Goal: Task Accomplishment & Management: Use online tool/utility

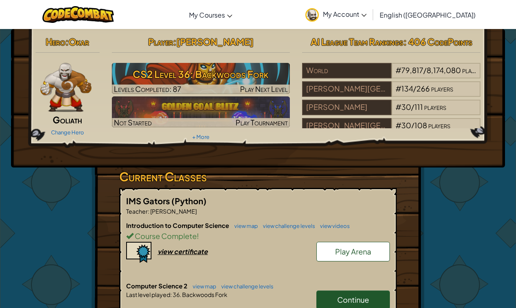
click at [345, 295] on span "Continue" at bounding box center [353, 299] width 32 height 9
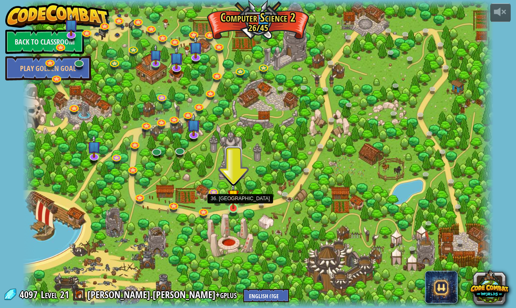
click at [233, 211] on link at bounding box center [234, 209] width 16 height 16
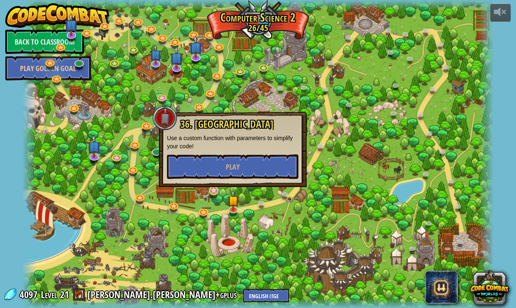
click at [218, 192] on link at bounding box center [214, 191] width 16 height 16
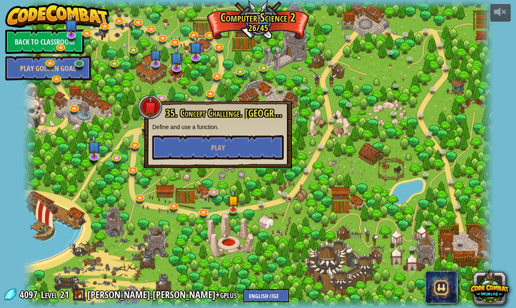
click at [250, 208] on div at bounding box center [257, 154] width 471 height 308
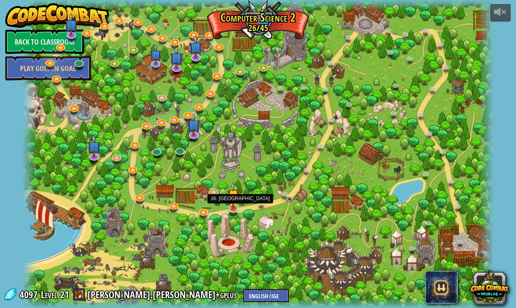
click at [235, 207] on img at bounding box center [234, 195] width 12 height 27
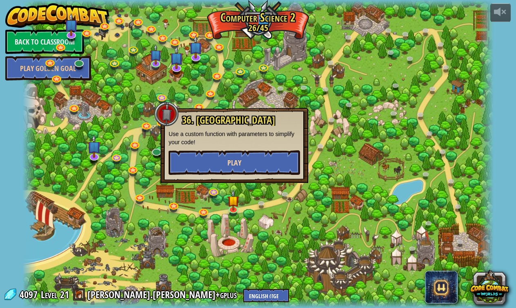
click at [248, 152] on button "Play" at bounding box center [235, 162] width 132 height 25
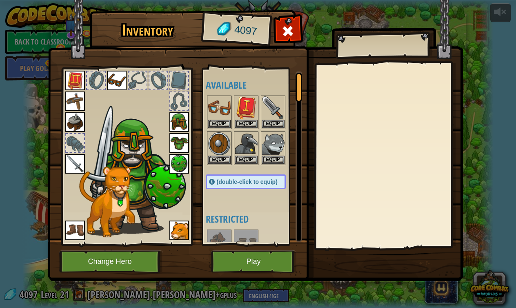
click at [279, 254] on button "Play" at bounding box center [253, 261] width 85 height 22
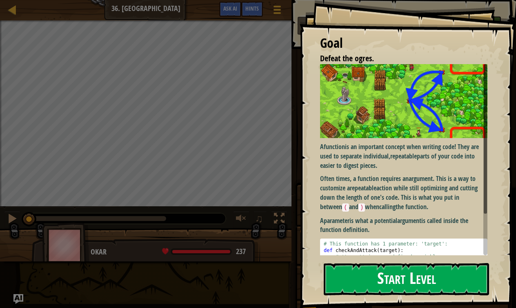
click at [371, 133] on div "Goal Defeat the ogres. A function is an important concept when writing code! Th…" at bounding box center [408, 154] width 217 height 308
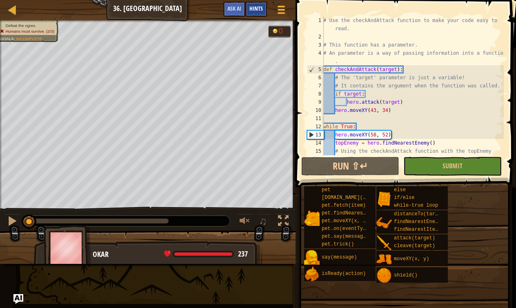
scroll to position [74, 0]
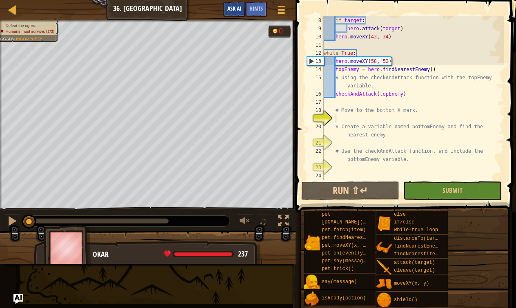
click at [237, 6] on span "Ask AI" at bounding box center [235, 8] width 14 height 8
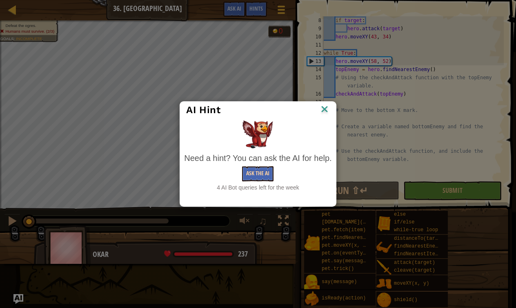
click at [250, 177] on button "Ask the AI" at bounding box center [257, 173] width 31 height 15
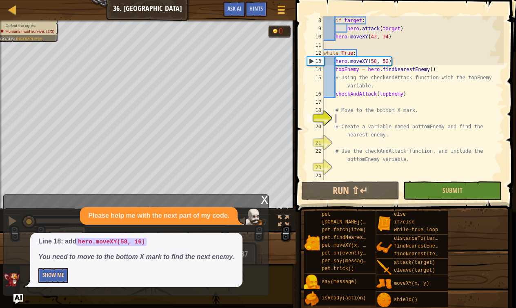
click at [41, 279] on button "Show Me" at bounding box center [53, 275] width 30 height 15
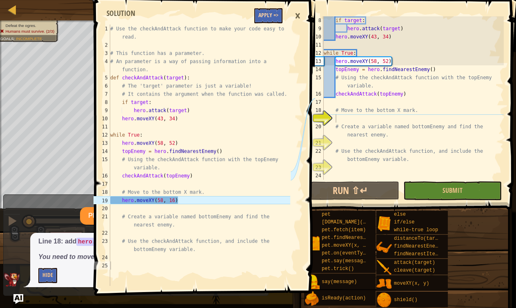
click at [266, 17] on button "Apply =>" at bounding box center [269, 15] width 28 height 15
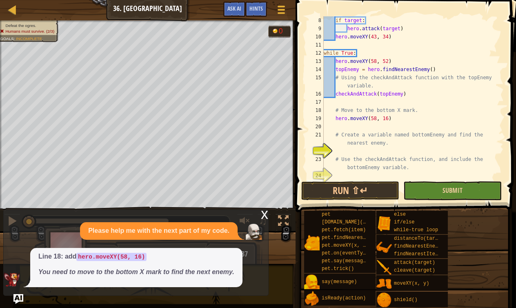
click at [424, 191] on button "Submit" at bounding box center [453, 190] width 98 height 19
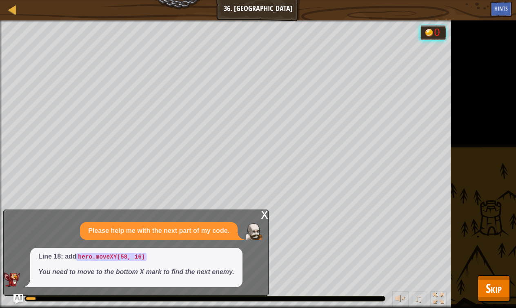
click at [497, 284] on span "Skip" at bounding box center [494, 288] width 16 height 17
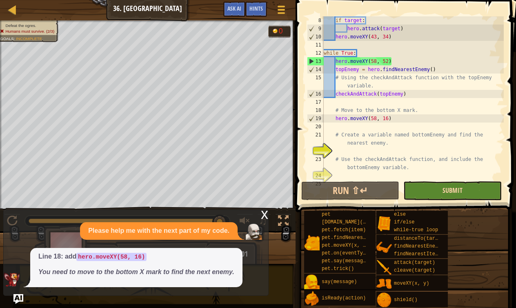
click at [449, 191] on span "Submit" at bounding box center [453, 190] width 20 height 9
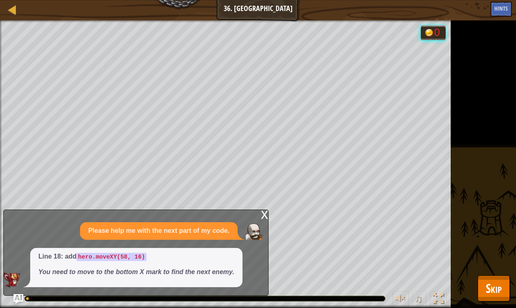
click at [503, 298] on button "Skip" at bounding box center [494, 288] width 32 height 26
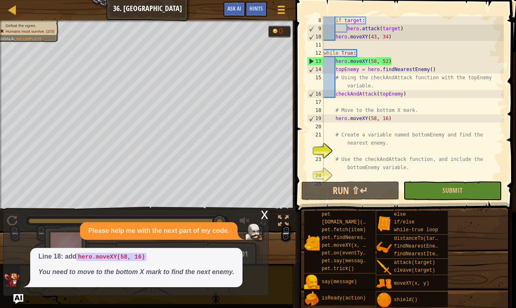
click at [266, 211] on div "x Please help me with the next part of my code. Line 18: add hero.moveXY(58, 16…" at bounding box center [136, 253] width 266 height 86
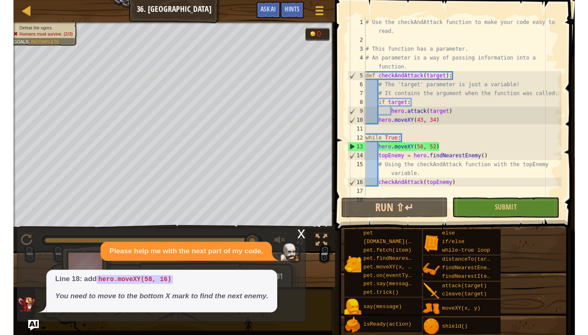
scroll to position [0, 0]
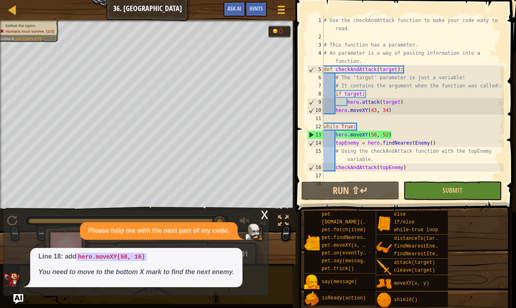
click at [264, 218] on div "x" at bounding box center [264, 214] width 7 height 8
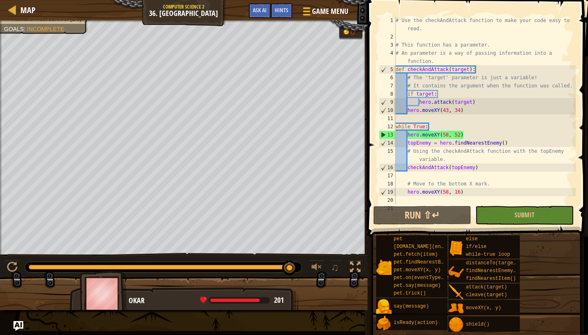
click at [406, 120] on div "# Use the checkAndAttack function to make your code easy to read. # This functi…" at bounding box center [485, 126] width 182 height 221
click at [429, 176] on div "# Use the checkAndAttack function to make your code easy to read. # This functi…" at bounding box center [485, 126] width 182 height 221
click at [501, 214] on button "Submit" at bounding box center [525, 215] width 98 height 19
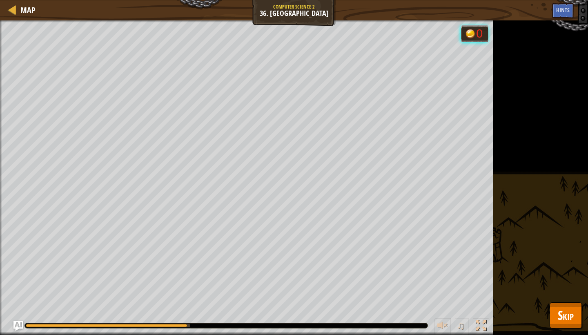
click at [516, 308] on button "Skip" at bounding box center [566, 315] width 32 height 26
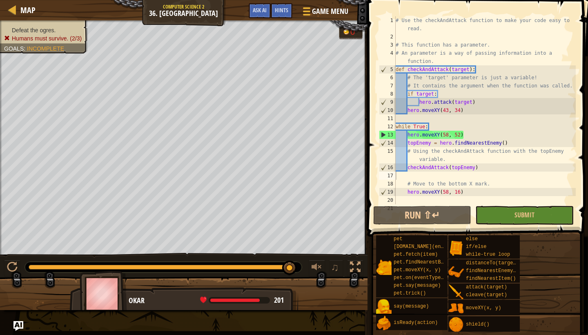
type textarea "topEnemy = hero.findNearestEnemy()"
click at [449, 143] on div "# Use the checkAndAttack function to make your code easy to read. # This functi…" at bounding box center [485, 126] width 182 height 221
click at [449, 174] on div "# Use the checkAndAttack function to make your code easy to read. # This functi…" at bounding box center [485, 126] width 182 height 221
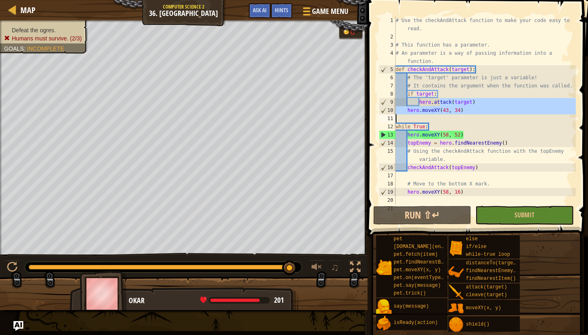
drag, startPoint x: 439, startPoint y: 106, endPoint x: 445, endPoint y: 112, distance: 8.7
click at [445, 112] on div "# Use the checkAndAttack function to make your code easy to read. # This functi…" at bounding box center [485, 126] width 182 height 221
click at [423, 170] on div "# Use the checkAndAttack function to make your code easy to read. # This functi…" at bounding box center [485, 126] width 182 height 221
type textarea "checkAndAttack(topEnemy)"
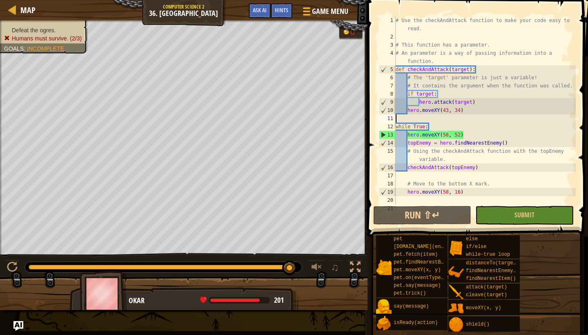
click at [461, 117] on div "# Use the checkAndAttack function to make your code easy to read. # This functi…" at bounding box center [485, 126] width 182 height 221
click at [451, 120] on div "# Use the checkAndAttack function to make your code easy to read. # This functi…" at bounding box center [485, 126] width 182 height 221
click at [425, 117] on div "# Use the checkAndAttack function to make your code easy to read. # This functi…" at bounding box center [485, 126] width 182 height 221
click at [425, 113] on div "# Use the checkAndAttack function to make your code easy to read. # This functi…" at bounding box center [485, 126] width 182 height 221
click at [436, 113] on div "# Use the checkAndAttack function to make your code easy to read. # This functi…" at bounding box center [485, 126] width 182 height 221
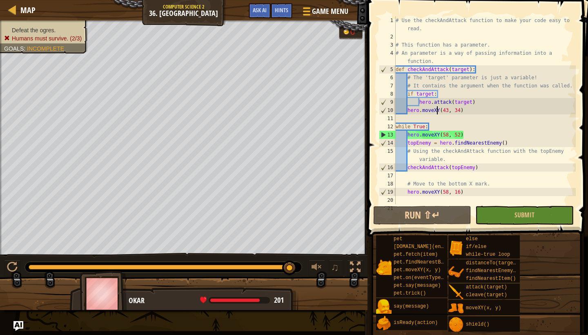
click at [444, 113] on div "# Use the checkAndAttack function to make your code easy to read. # This functi…" at bounding box center [485, 126] width 182 height 221
click at [419, 114] on div "# Use the checkAndAttack function to make your code easy to read. # This functi…" at bounding box center [485, 126] width 182 height 221
click at [427, 92] on div "# Use the checkAndAttack function to make your code easy to read. # This functi…" at bounding box center [485, 126] width 182 height 221
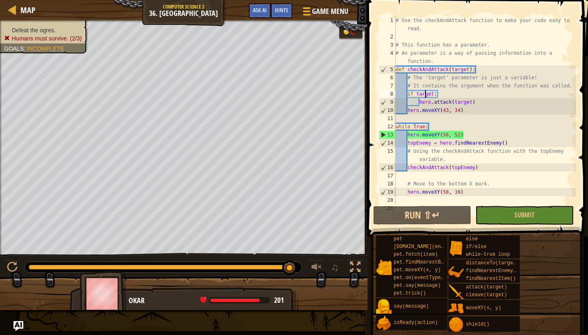
click at [427, 84] on div "# Use the checkAndAttack function to make your code easy to read. # This functi…" at bounding box center [485, 126] width 182 height 221
type textarea "# It contains the argument when the function was called."
click at [428, 114] on div "# Use the checkAndAttack function to make your code easy to read. # This functi…" at bounding box center [485, 126] width 182 height 221
click at [428, 159] on div "# Use the checkAndAttack function to make your code easy to read. # This functi…" at bounding box center [485, 126] width 182 height 221
click at [420, 157] on div "# Use the checkAndAttack function to make your code easy to read. # This functi…" at bounding box center [485, 126] width 182 height 221
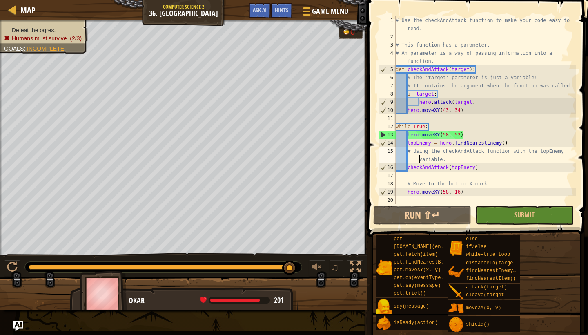
click at [420, 151] on div "# Use the checkAndAttack function to make your code easy to read. # This functi…" at bounding box center [485, 126] width 182 height 221
click at [410, 155] on div "# Use the checkAndAttack function to make your code easy to read. # This functi…" at bounding box center [485, 126] width 182 height 221
click at [410, 151] on div "# Use the checkAndAttack function to make your code easy to read. # This functi…" at bounding box center [485, 126] width 182 height 221
click at [429, 151] on div "# Use the checkAndAttack function to make your code easy to read. # This functi…" at bounding box center [485, 126] width 182 height 221
click at [431, 156] on div "# Use the checkAndAttack function to make your code easy to read. # This functi…" at bounding box center [485, 126] width 182 height 221
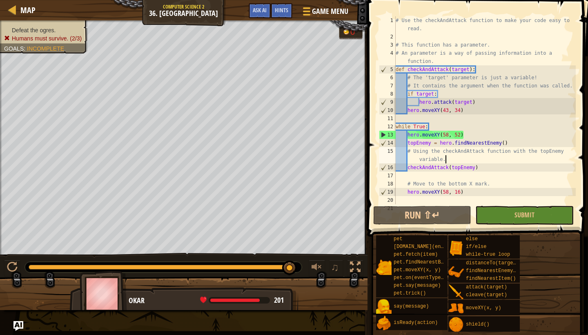
click at [452, 156] on div "# Use the checkAndAttack function to make your code easy to read. # This functi…" at bounding box center [485, 126] width 182 height 221
click at [449, 150] on div "# Use the checkAndAttack function to make your code easy to read. # This functi…" at bounding box center [485, 126] width 182 height 221
click at [415, 153] on div "# Use the checkAndAttack function to make your code easy to read. # This functi…" at bounding box center [485, 126] width 182 height 221
click at [408, 150] on div "# Use the checkAndAttack function to make your code easy to read. # This functi…" at bounding box center [485, 126] width 182 height 221
drag, startPoint x: 408, startPoint y: 150, endPoint x: 449, endPoint y: 158, distance: 41.2
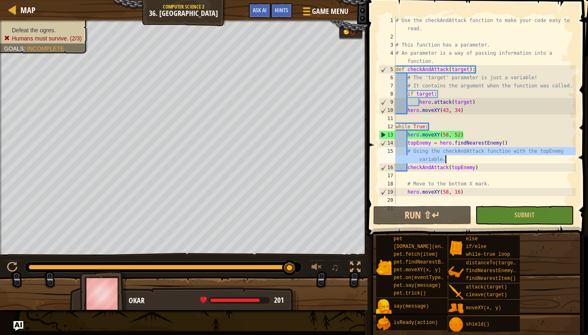
click at [449, 158] on div "# Use the checkAndAttack function to make your code easy to read. # This functi…" at bounding box center [485, 126] width 182 height 221
click at [408, 190] on div "# Use the checkAndAttack function to make your code easy to read. # This functi…" at bounding box center [485, 126] width 182 height 221
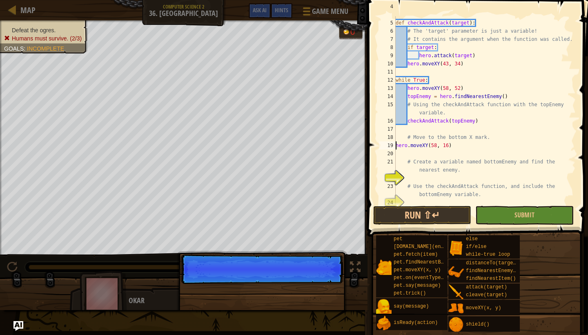
scroll to position [57, 0]
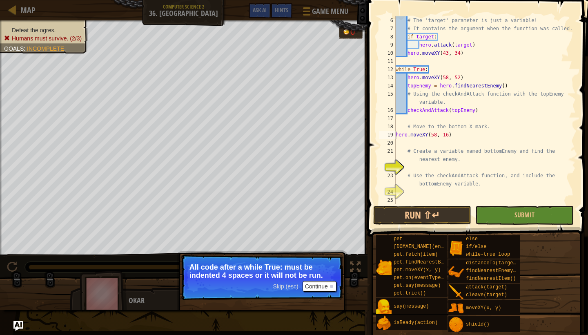
click at [318, 290] on button "Continue" at bounding box center [320, 286] width 34 height 11
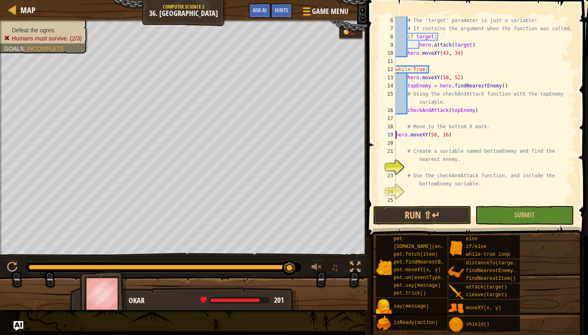
type textarea "hero.moveXY(58, 16)"
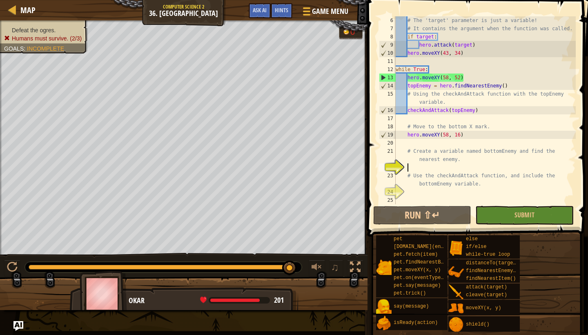
click at [427, 170] on div "# The 'target' parameter is just a variable! # It contains the argument when th…" at bounding box center [485, 118] width 182 height 204
click at [445, 163] on div "# The 'target' parameter is just a variable! # It contains the argument when th…" at bounding box center [485, 118] width 182 height 204
drag, startPoint x: 485, startPoint y: 152, endPoint x: 409, endPoint y: 149, distance: 76.4
click at [409, 149] on div "# The 'target' parameter is just a variable! # It contains the argument when th…" at bounding box center [485, 118] width 182 height 204
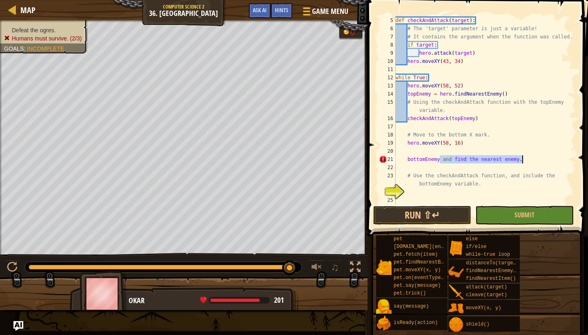
type textarea "bottomEnemy"
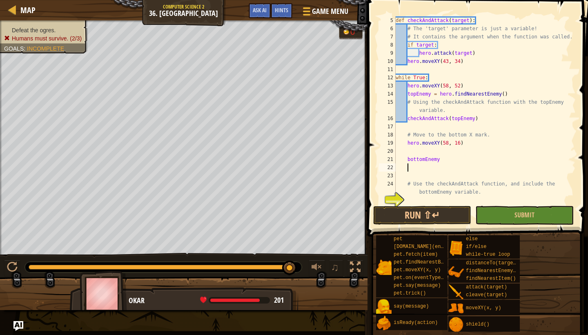
click at [409, 159] on div "def checkAndAttack ( target ) : # The 'target' parameter is just a variable! # …" at bounding box center [485, 118] width 182 height 204
type textarea "bottomEnemy"
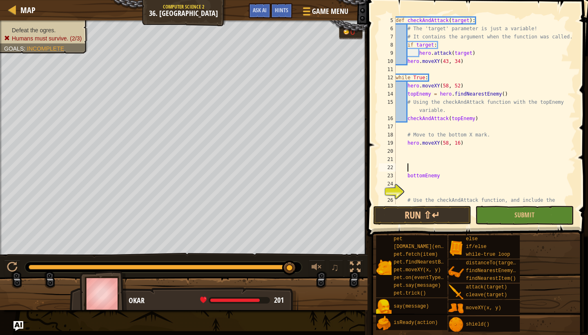
type textarea "bottomEnemy"
type textarea "# Use the checkAndAttack function, and include the bottomEnemy variable."
type textarea "bottomEnemy"
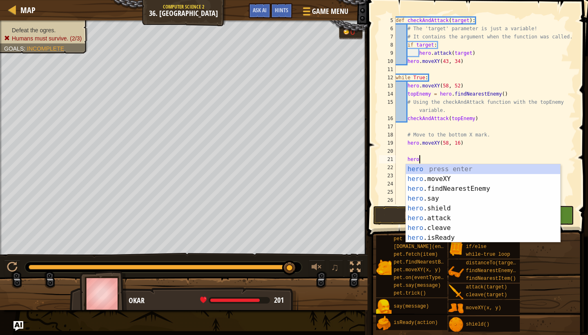
scroll to position [4, 2]
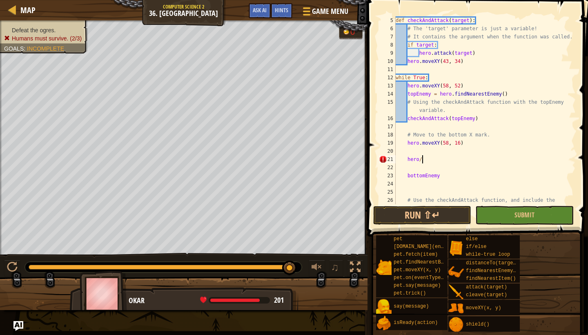
type textarea "hero"
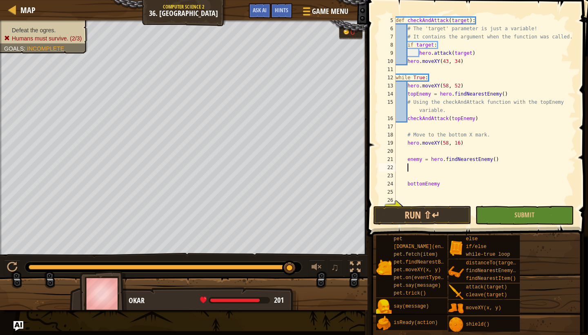
scroll to position [4, 0]
click at [424, 163] on div "def checkAndAttack ( target ) : # The 'target' parameter is just a variable! # …" at bounding box center [485, 122] width 182 height 212
click at [421, 157] on div "def checkAndAttack ( target ) : # The 'target' parameter is just a variable! # …" at bounding box center [485, 122] width 182 height 212
type textarea "enemy = hero.findNearestEnemy()"
type textarea "bottomEnemy"
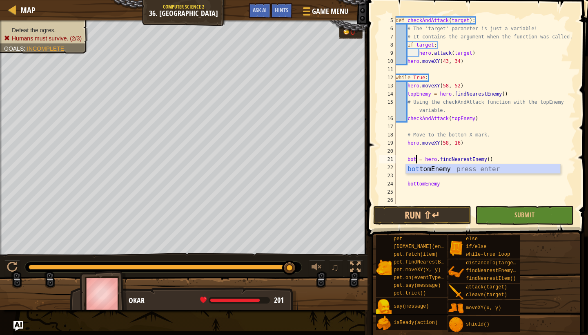
scroll to position [4, 2]
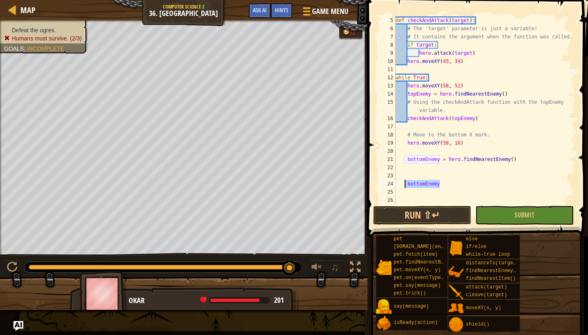
drag, startPoint x: 451, startPoint y: 184, endPoint x: 404, endPoint y: 183, distance: 47.0
click at [404, 183] on div "def checkAndAttack ( target ) : # The 'target' parameter is just a variable! # …" at bounding box center [485, 122] width 182 height 212
type textarea "\"
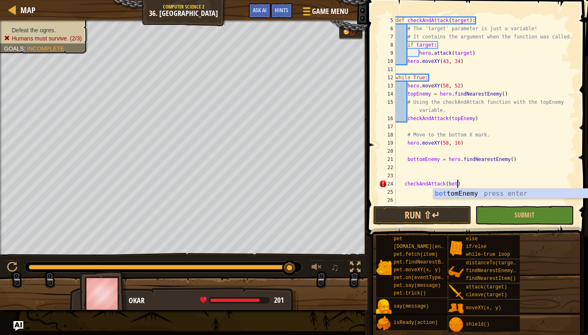
scroll to position [4, 5]
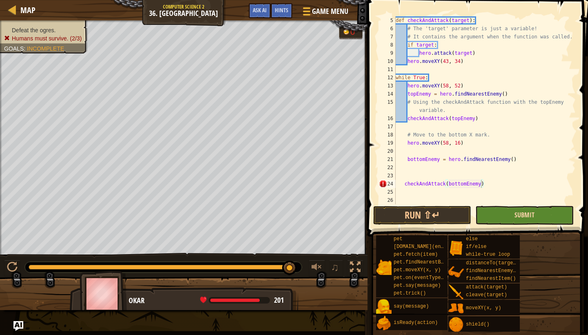
click at [516, 214] on span "Submit" at bounding box center [525, 214] width 20 height 9
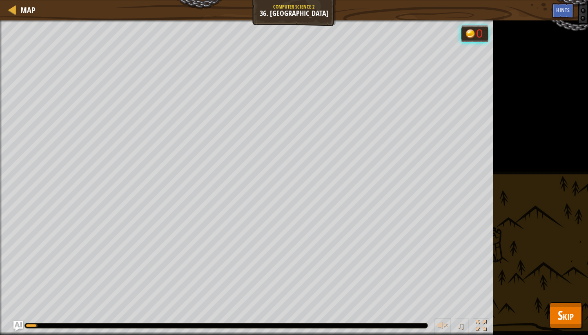
click at [516, 308] on span "Skip" at bounding box center [566, 315] width 16 height 17
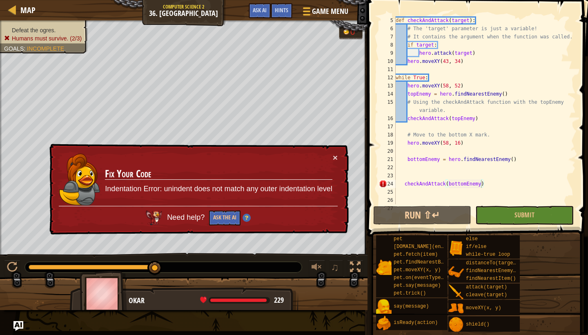
type textarea "bottomEnemy = hero.findNearestEnemy()"
click at [427, 160] on div "def checkAndAttack ( target ) : # The 'target' parameter is just a variable! # …" at bounding box center [485, 122] width 182 height 212
click at [427, 165] on div "def checkAndAttack ( target ) : # The 'target' parameter is just a variable! # …" at bounding box center [485, 122] width 182 height 212
click at [402, 195] on div "def checkAndAttack ( target ) : # The 'target' parameter is just a variable! # …" at bounding box center [485, 122] width 182 height 212
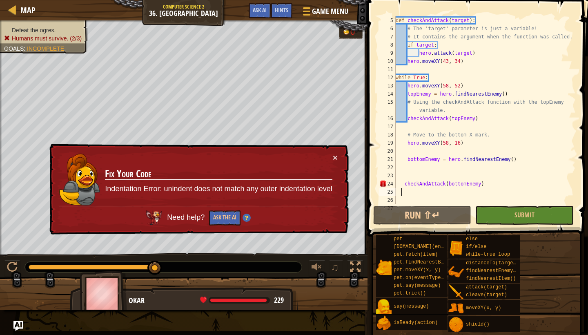
click at [408, 180] on div "def checkAndAttack ( target ) : # The 'target' parameter is just a variable! # …" at bounding box center [485, 122] width 182 height 212
click at [406, 180] on div "def checkAndAttack ( target ) : # The 'target' parameter is just a variable! # …" at bounding box center [485, 122] width 182 height 212
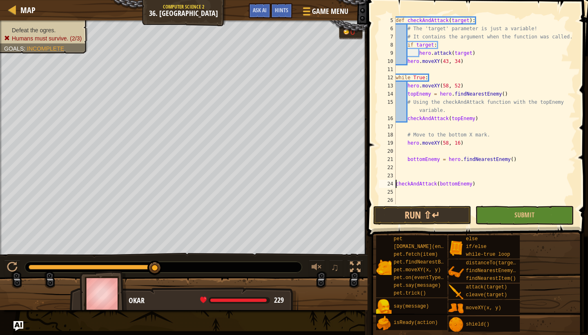
type textarea "checkAndAttack(bottomEnemy)"
click at [431, 178] on div "def checkAndAttack ( target ) : # The 'target' parameter is just a variable! # …" at bounding box center [485, 122] width 182 height 212
click at [507, 221] on button "Submit" at bounding box center [525, 215] width 98 height 19
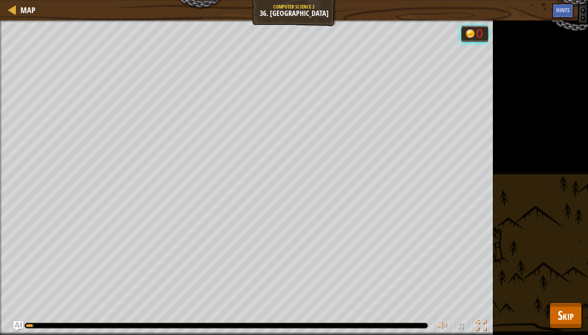
click at [516, 299] on div "Defeat the ogres. Humans must survive. (2/3) Goals : Running... 0 ♫ Okar 237 x:…" at bounding box center [294, 177] width 588 height 315
click at [516, 308] on span "Skip" at bounding box center [566, 315] width 16 height 17
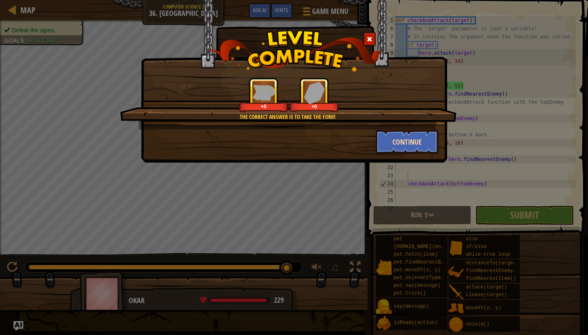
click at [419, 145] on button "Continue" at bounding box center [407, 142] width 63 height 25
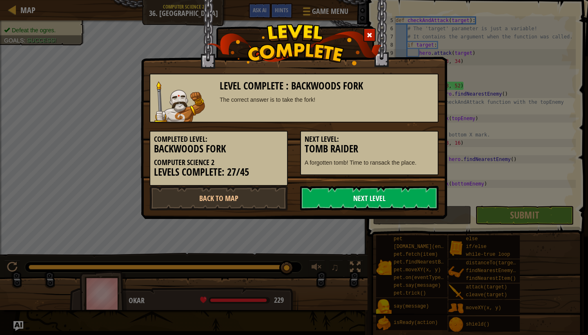
click at [416, 195] on link "Next Level" at bounding box center [369, 198] width 139 height 25
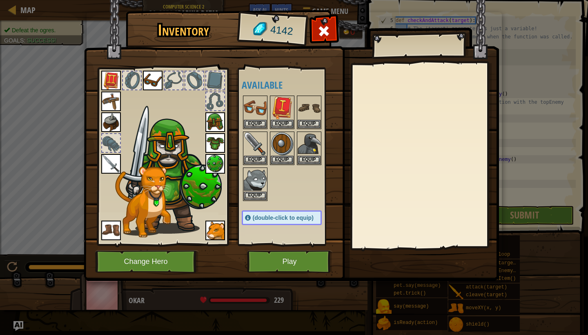
click at [308, 259] on button "Play" at bounding box center [289, 261] width 85 height 22
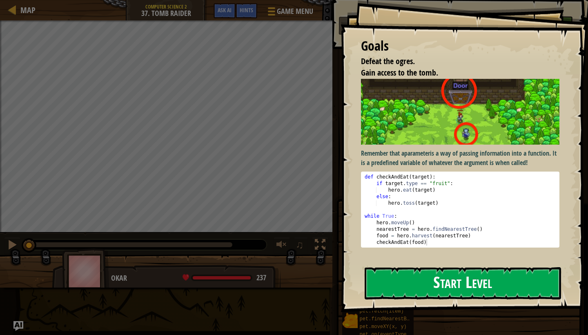
click at [497, 284] on button "Start Level" at bounding box center [463, 283] width 197 height 32
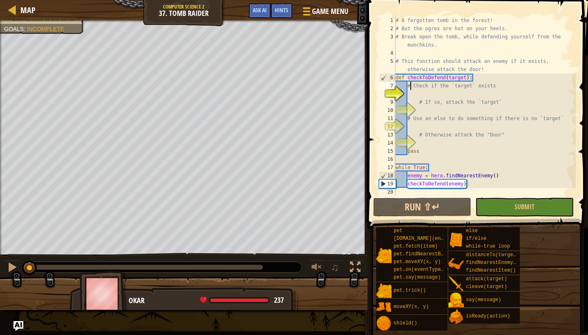
click at [410, 85] on div "# A forgotten tomb in the forest! # But the ogres are hot on your heels. # Brea…" at bounding box center [485, 114] width 182 height 196
drag, startPoint x: 410, startPoint y: 85, endPoint x: 517, endPoint y: 81, distance: 107.1
click at [516, 82] on div "# A forgotten tomb in the forest! # But the ogres are hot on your heels. # Brea…" at bounding box center [485, 114] width 182 height 196
click at [516, 81] on div "# A forgotten tomb in the forest! # But the ogres are hot on your heels. # Brea…" at bounding box center [485, 114] width 182 height 196
type textarea "def checkToDefend(target):"
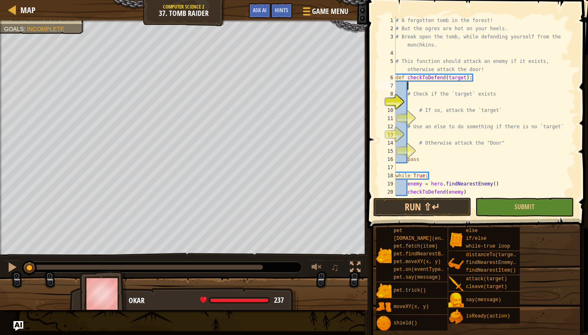
scroll to position [4, 1]
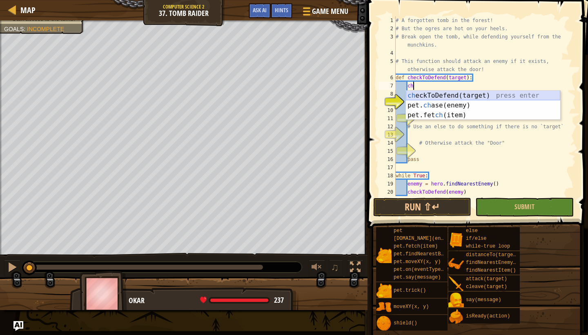
click at [516, 98] on div "ch eckToDefend(target) press enter pet. ch ase(enemy) press enter pet.fet ch (i…" at bounding box center [483, 115] width 154 height 49
type textarea "checkToDefend(target)"
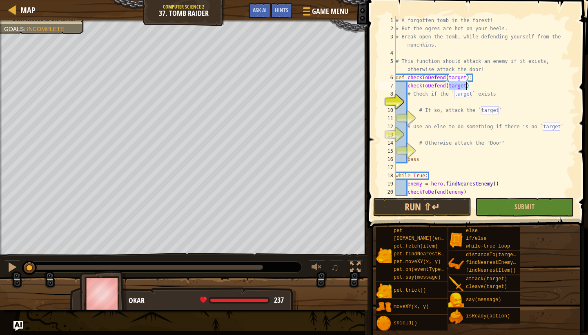
click at [506, 86] on div "# A forgotten tomb in the forest! # But the ogres are hot on your heels. # Brea…" at bounding box center [485, 114] width 182 height 196
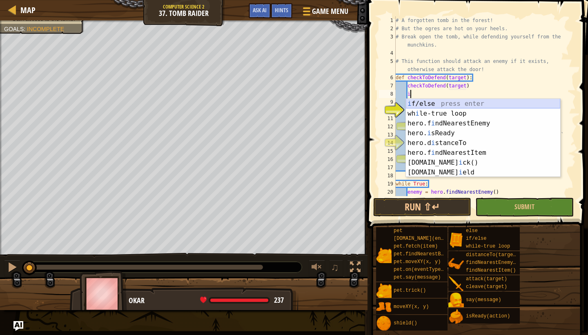
click at [476, 103] on div "i f/else press enter wh i le-true loop press enter hero.f i ndNearestEnemy pres…" at bounding box center [483, 148] width 154 height 98
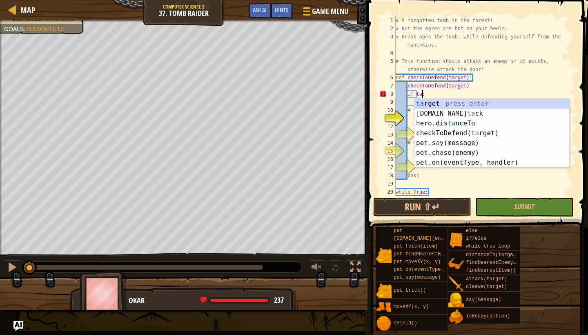
scroll to position [4, 2]
click at [448, 103] on div "ta rget press enter [DOMAIN_NAME] ta ck press enter hero.dis ta nceTo press ent…" at bounding box center [492, 143] width 154 height 88
type textarea "if target:"
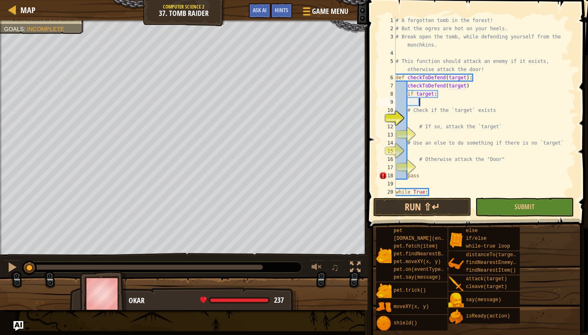
click at [424, 103] on div "# A forgotten tomb in the forest! # But the ogres are hot on your heels. # Brea…" at bounding box center [485, 114] width 182 height 196
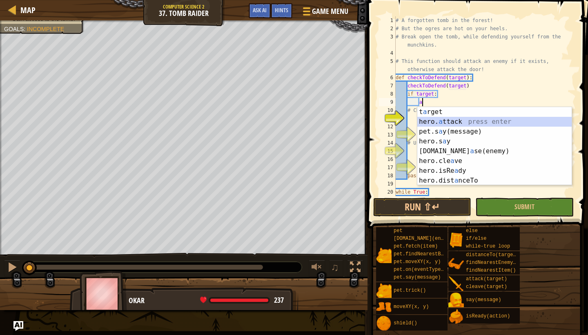
click at [442, 120] on div "t a rget press enter hero. a ttack press enter pet.s a y(message) press enter h…" at bounding box center [495, 156] width 154 height 98
type textarea "hero.attack(enemy)"
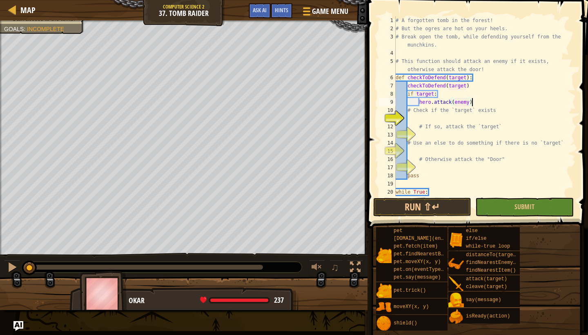
click at [482, 100] on div "# A forgotten tomb in the forest! # But the ogres are hot on your heels. # Brea…" at bounding box center [485, 114] width 182 height 196
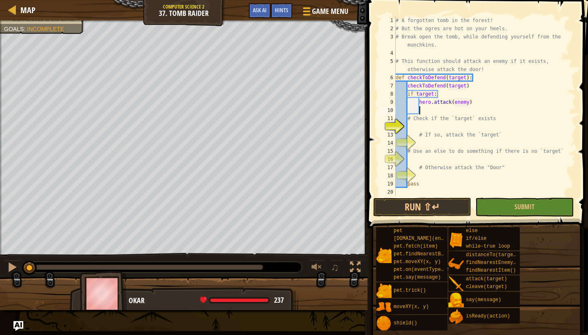
type textarea "e"
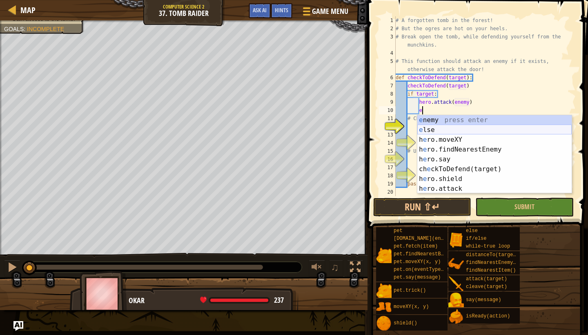
click at [516, 130] on div "e nemy press enter e lse press enter h e ro.moveXY press enter h e ro.findNeare…" at bounding box center [495, 164] width 154 height 98
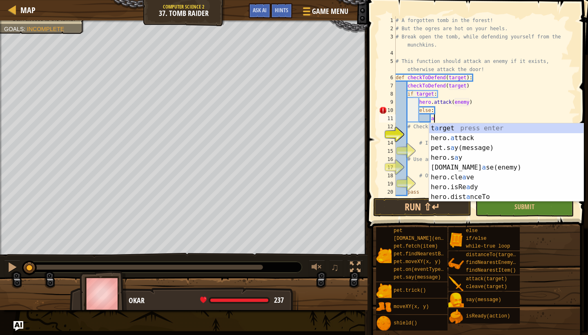
scroll to position [4, 3]
click at [455, 139] on div "t a rget press enter hero. a ttack press enter pet.s a y(message) press enter h…" at bounding box center [506, 172] width 154 height 98
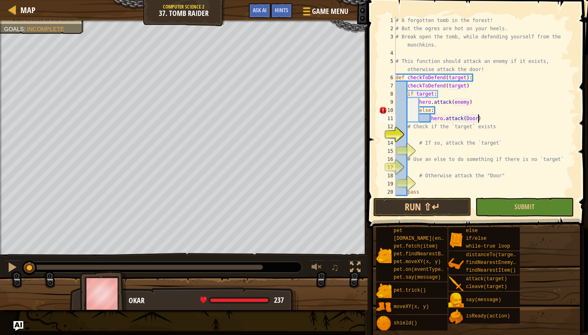
scroll to position [4, 7]
click at [516, 206] on span "Submit" at bounding box center [525, 206] width 20 height 9
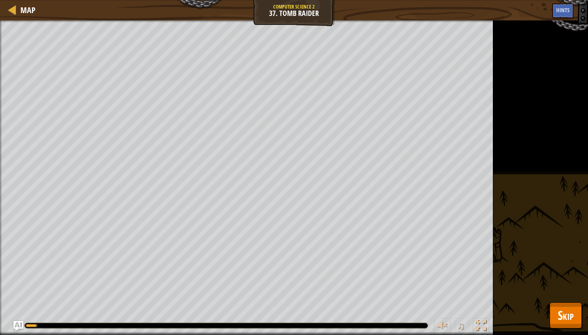
click at [516, 308] on span "Skip" at bounding box center [566, 315] width 16 height 17
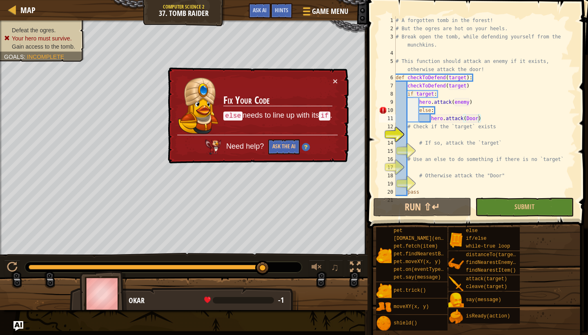
scroll to position [4, 3]
click at [445, 109] on div "# A forgotten tomb in the forest! # But the ogres are hot on your heels. # Brea…" at bounding box center [485, 114] width 182 height 196
click at [420, 110] on div "# A forgotten tomb in the forest! # But the ogres are hot on your heels. # Brea…" at bounding box center [485, 114] width 182 height 196
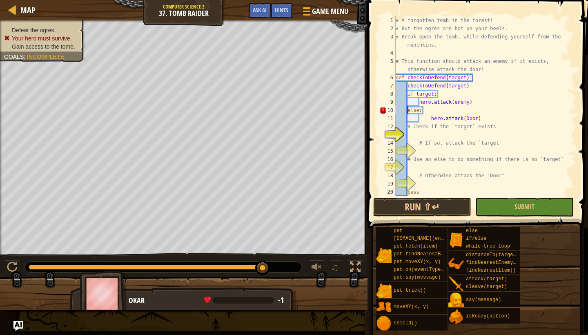
scroll to position [4, 2]
click at [429, 121] on div "# A forgotten tomb in the forest! # But the ogres are hot on your heels. # Brea…" at bounding box center [485, 114] width 182 height 196
click at [516, 210] on span "Submit" at bounding box center [525, 206] width 20 height 9
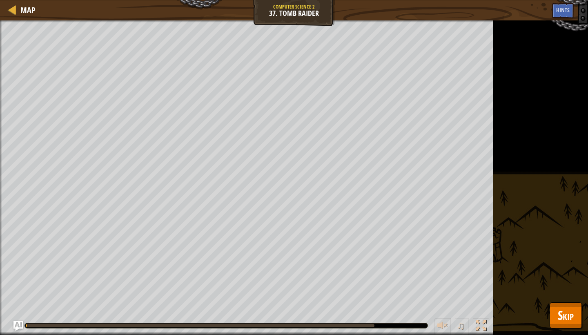
click at [516, 308] on span "Skip" at bounding box center [566, 315] width 16 height 17
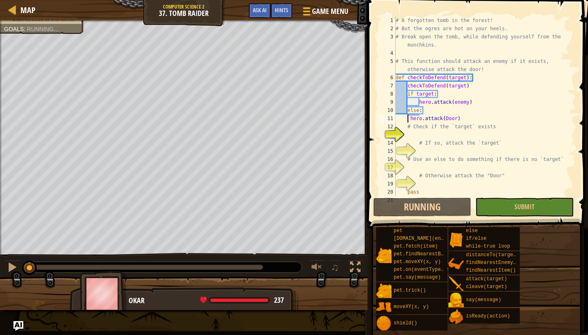
click at [407, 120] on div "# A forgotten tomb in the forest! # But the ogres are hot on your heels. # Brea…" at bounding box center [485, 114] width 182 height 196
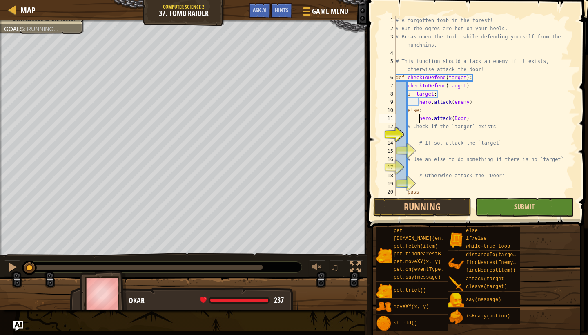
click at [495, 206] on button "Submit" at bounding box center [525, 207] width 98 height 19
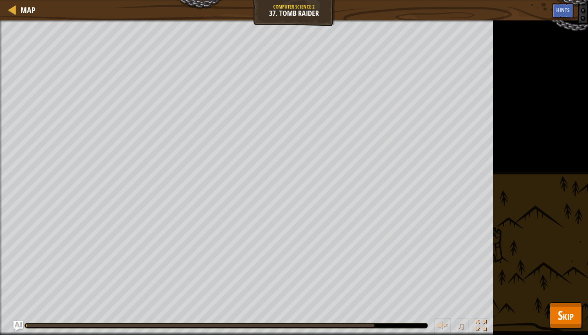
click at [516, 308] on span "Skip" at bounding box center [566, 315] width 16 height 17
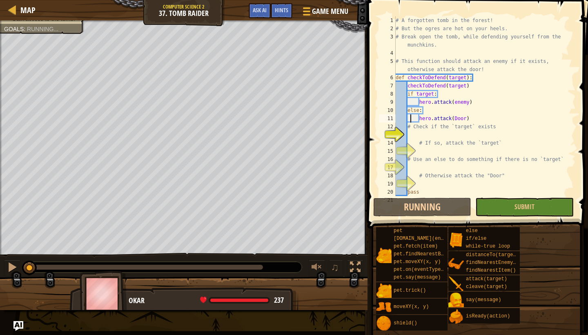
click at [412, 118] on div "# A forgotten tomb in the forest! # But the ogres are hot on your heels. # Brea…" at bounding box center [485, 114] width 182 height 196
type textarea "hero.attack(Door)"
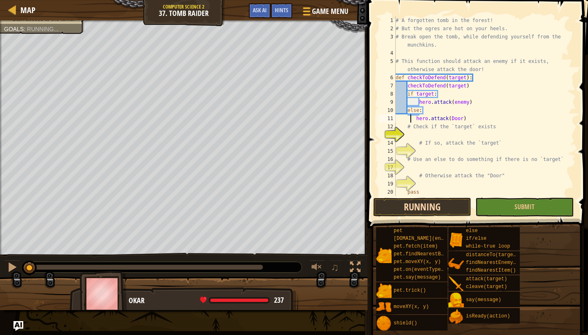
click at [432, 210] on button "Running" at bounding box center [422, 207] width 98 height 19
click at [493, 210] on button "Submit" at bounding box center [525, 207] width 98 height 19
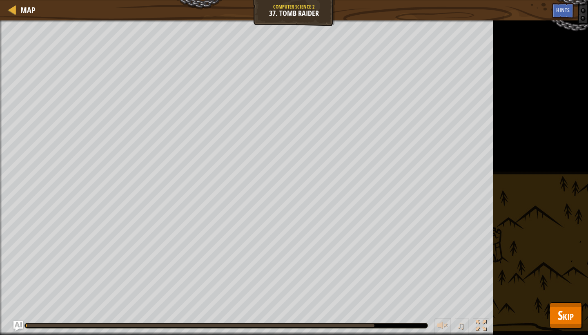
click at [516, 308] on button "Skip" at bounding box center [566, 315] width 32 height 26
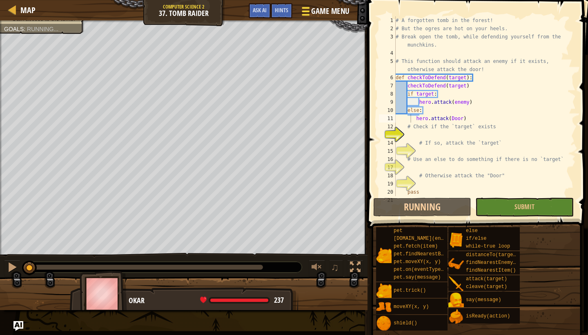
click at [307, 13] on div at bounding box center [305, 11] width 11 height 12
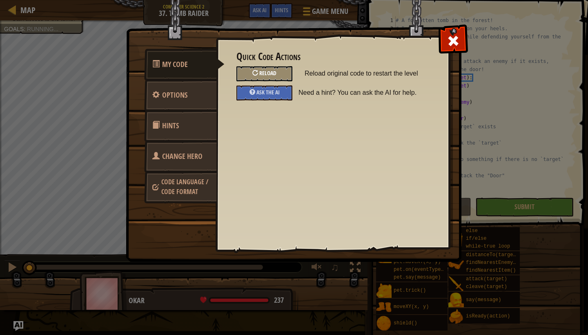
click at [270, 78] on div "Reload" at bounding box center [265, 73] width 56 height 15
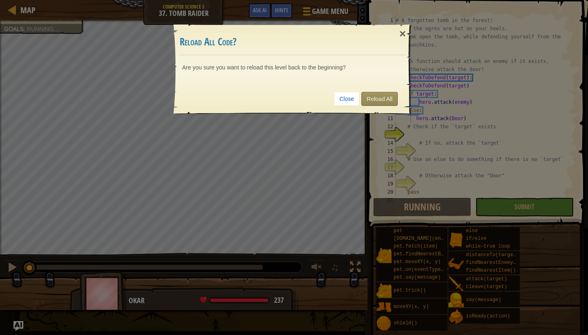
click at [373, 98] on link "Reload All" at bounding box center [380, 99] width 36 height 14
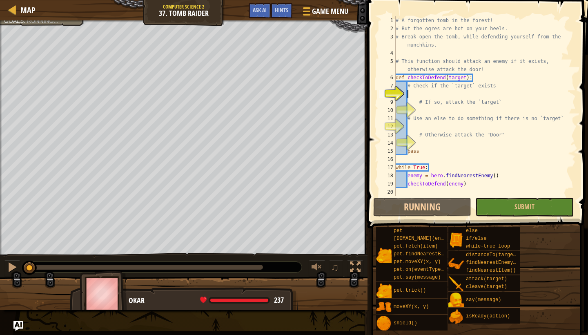
scroll to position [4, 0]
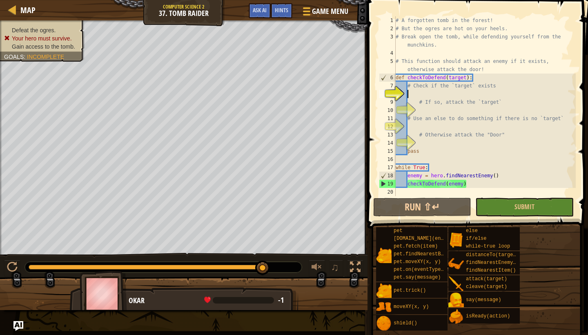
click at [507, 90] on div "# A forgotten tomb in the forest! # But the ogres are hot on your heels. # Brea…" at bounding box center [485, 114] width 182 height 196
click at [509, 212] on button "Submit" at bounding box center [525, 207] width 98 height 19
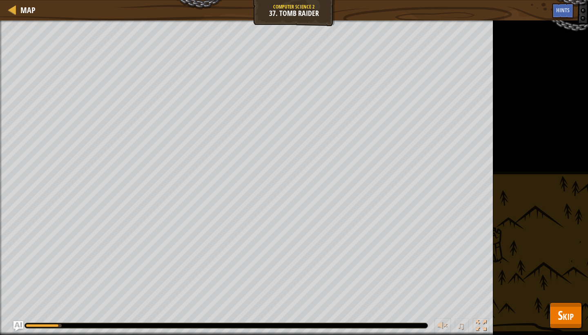
click at [516, 308] on span "Skip" at bounding box center [566, 315] width 16 height 17
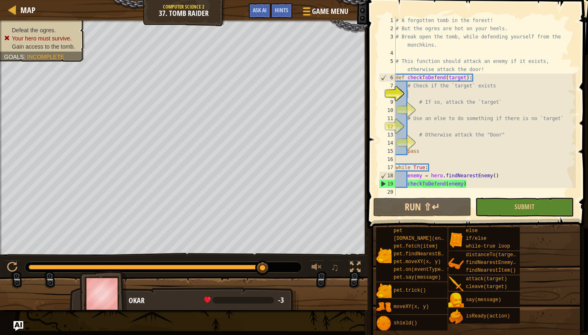
type textarea "def checkToDefend(target):"
click at [482, 81] on div "# A forgotten tomb in the forest! # But the ogres are hot on your heels. # Brea…" at bounding box center [485, 114] width 182 height 196
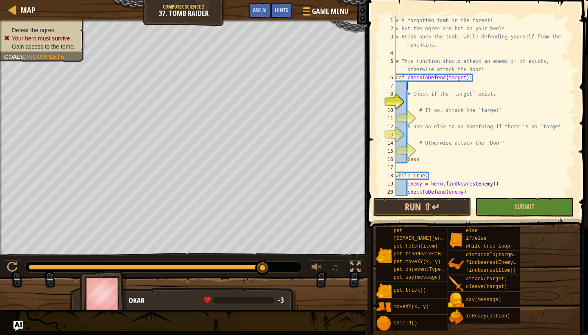
type textarea "h"
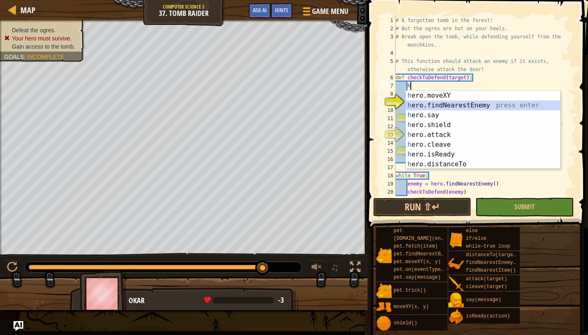
click at [505, 107] on div "h ero.moveXY press enter h ero.findNearestEnemy press enter h ero.say press ent…" at bounding box center [483, 140] width 154 height 98
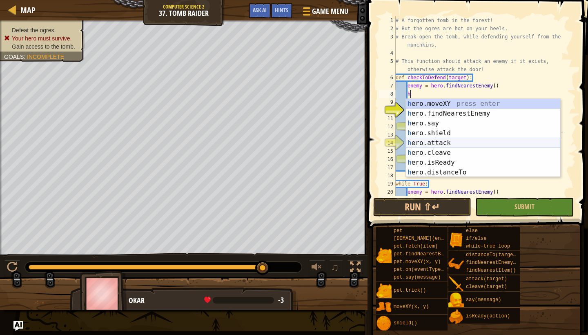
click at [496, 143] on div "h ero.moveXY press enter h ero.findNearestEnemy press enter h ero.say press ent…" at bounding box center [483, 148] width 154 height 98
type textarea "hero.attack(enemy)"
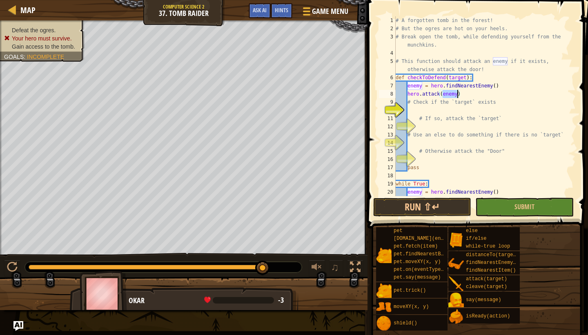
click at [500, 93] on div "# A forgotten tomb in the forest! # But the ogres are hot on your heels. # Brea…" at bounding box center [485, 114] width 182 height 196
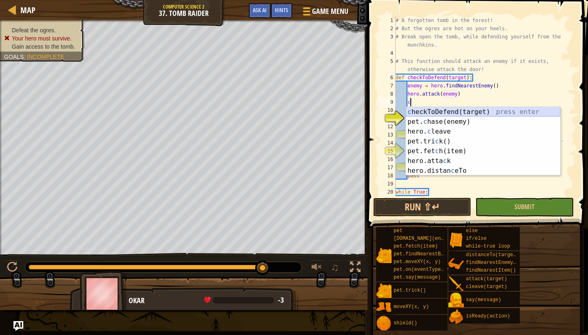
click at [516, 116] on div "c heckToDefend(target) press enter pet. c hase(enemy) press enter hero. c leave…" at bounding box center [483, 151] width 154 height 88
type textarea "checkToDefend(target)"
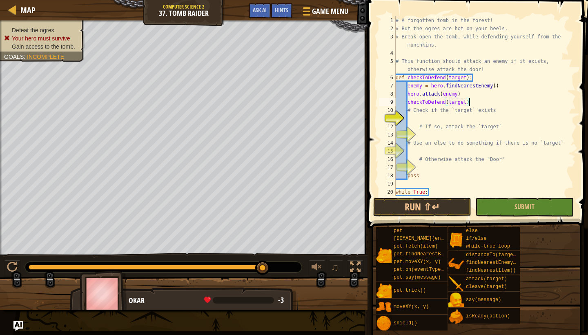
click at [482, 103] on div "# A forgotten tomb in the forest! # But the ogres are hot on your heels. # Brea…" at bounding box center [485, 114] width 182 height 196
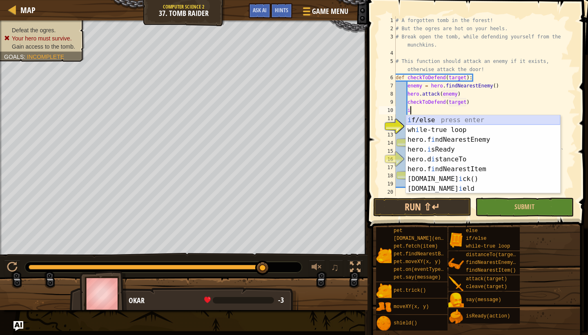
click at [474, 120] on div "i f/else press enter wh i le-true loop press enter hero.f i ndNearestEnemy pres…" at bounding box center [483, 164] width 154 height 98
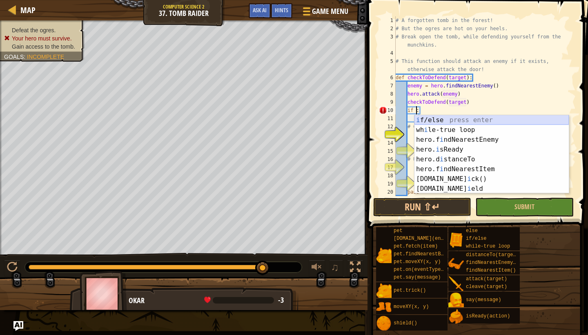
scroll to position [4, 2]
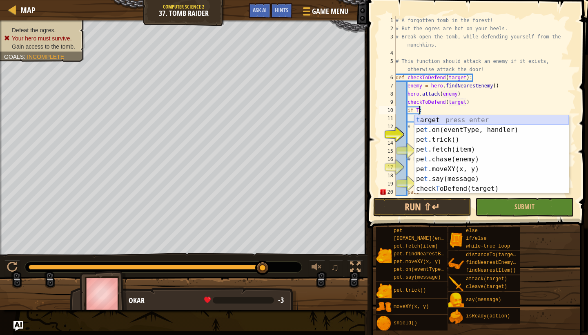
click at [511, 117] on div "t arget press enter pe t .on(eventType, handler) press enter pe t .trick() pres…" at bounding box center [492, 164] width 154 height 98
type textarea "if target:"
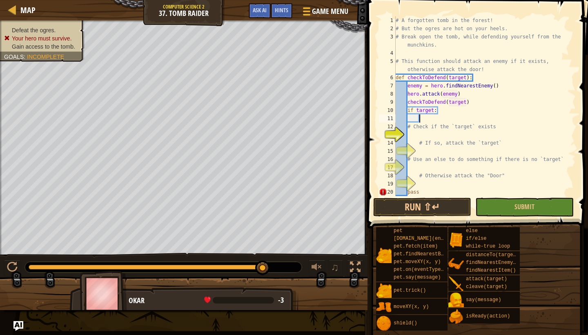
click at [431, 121] on div "# A forgotten tomb in the forest! # But the ogres are hot on your heels. # Brea…" at bounding box center [485, 114] width 182 height 196
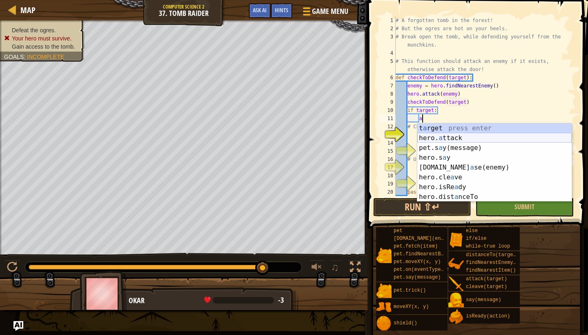
click at [459, 138] on div "t a rget press enter hero. a ttack press enter pet.s a y(message) press enter h…" at bounding box center [495, 172] width 154 height 98
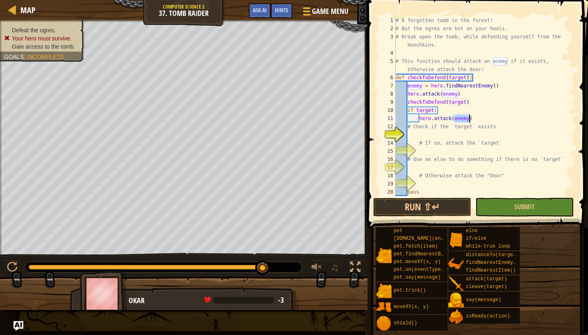
click at [482, 121] on div "# A forgotten tomb in the forest! # But the ogres are hot on your heels. # Brea…" at bounding box center [485, 114] width 182 height 196
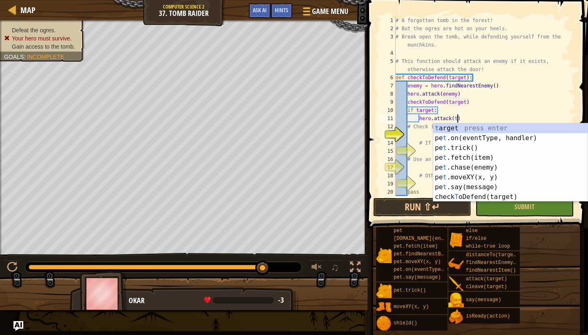
scroll to position [4, 5]
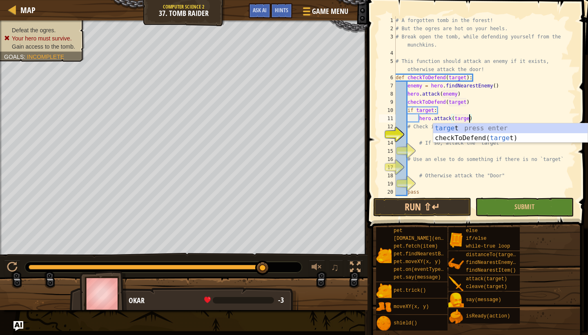
type textarea "hero.attack(target)"
click at [506, 126] on div "target press enter checkToDefend( target ) press enter" at bounding box center [510, 142] width 154 height 39
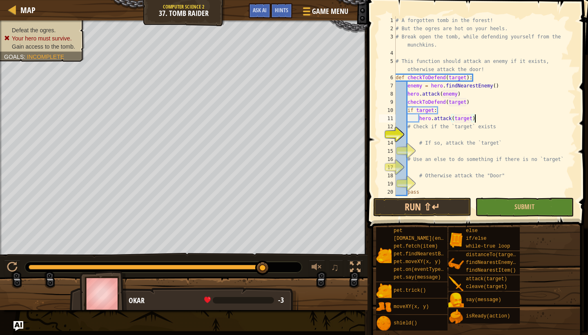
click at [494, 120] on div "# A forgotten tomb in the forest! # But the ogres are hot on your heels. # Brea…" at bounding box center [485, 114] width 182 height 196
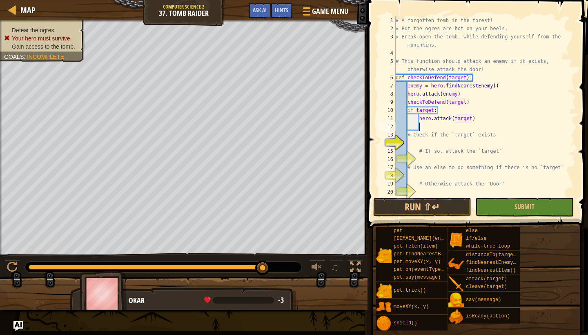
type textarea "e"
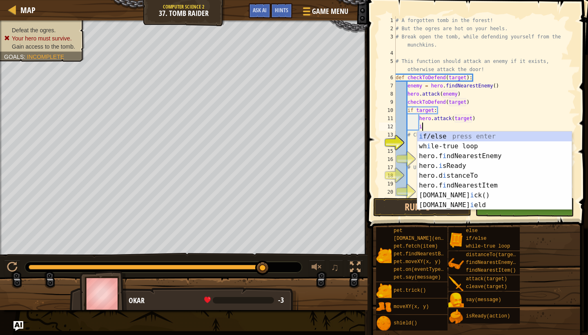
scroll to position [4, 2]
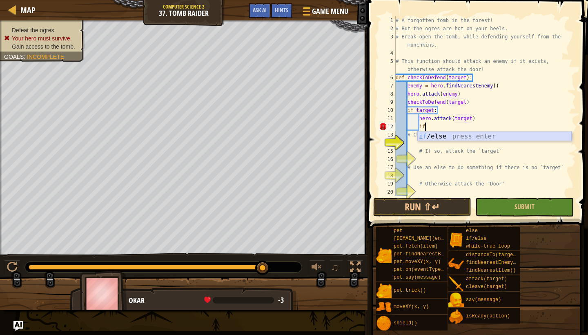
click at [516, 138] on div "if /else press enter" at bounding box center [495, 146] width 154 height 29
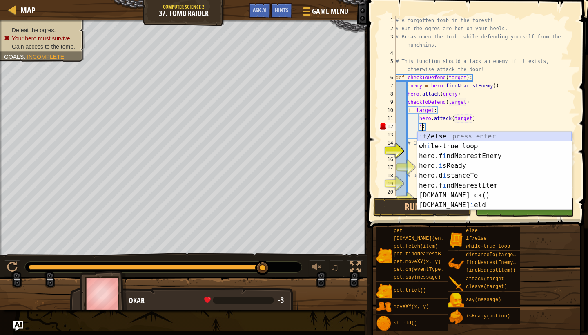
click at [465, 135] on div "i f/else press enter wh i le-true loop press enter hero.f i ndNearestEnemy pres…" at bounding box center [495, 181] width 154 height 98
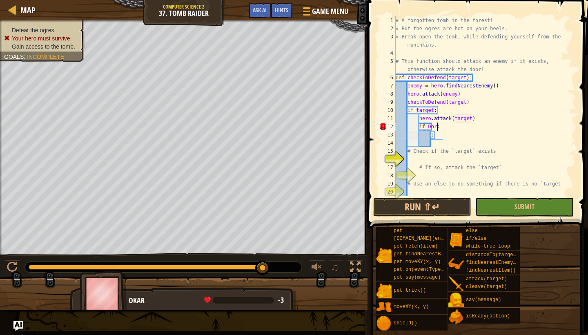
scroll to position [4, 3]
click at [451, 132] on div "# A forgotten tomb in the forest! # But the ogres are hot on your heels. # Brea…" at bounding box center [485, 114] width 182 height 196
type textarea ":"
click at [438, 129] on div "# A forgotten tomb in the forest! # But the ogres are hot on your heels. # Brea…" at bounding box center [485, 114] width 182 height 196
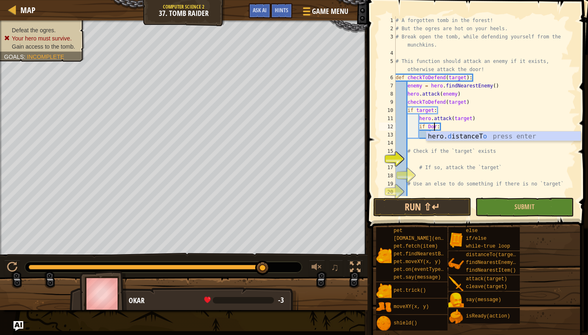
type textarea "if Door:"
click at [439, 130] on div "# A forgotten tomb in the forest! # But the ogres are hot on your heels. # Brea…" at bounding box center [485, 114] width 182 height 196
click at [436, 135] on div "# A forgotten tomb in the forest! # But the ogres are hot on your heels. # Brea…" at bounding box center [485, 114] width 182 height 196
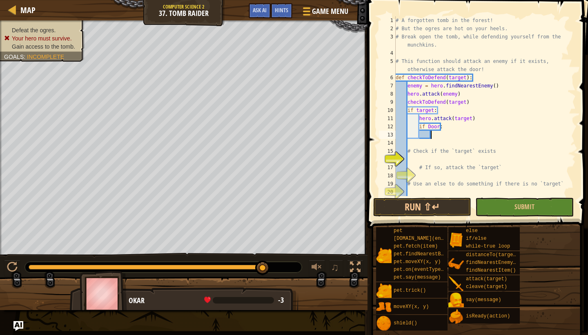
scroll to position [4, 2]
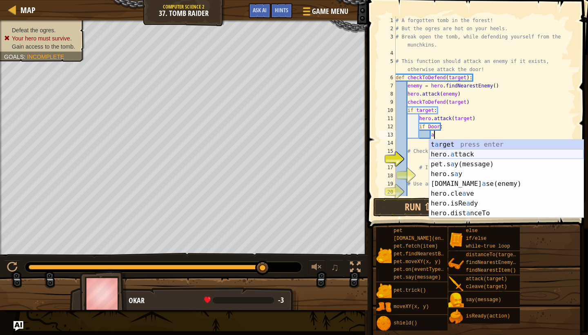
click at [468, 155] on div "t a rget press enter hero. a ttack press enter pet.s a y(message) press enter h…" at bounding box center [506, 189] width 154 height 98
type textarea "hero.attack(enemy)"
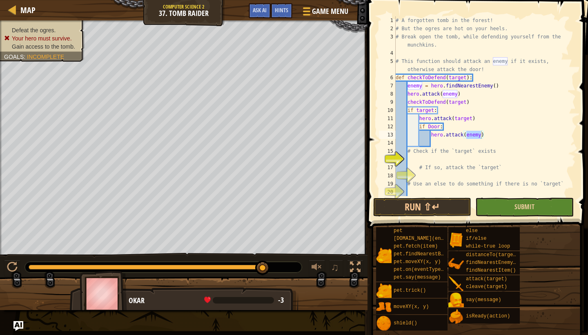
click at [503, 213] on button "Submit" at bounding box center [525, 207] width 98 height 19
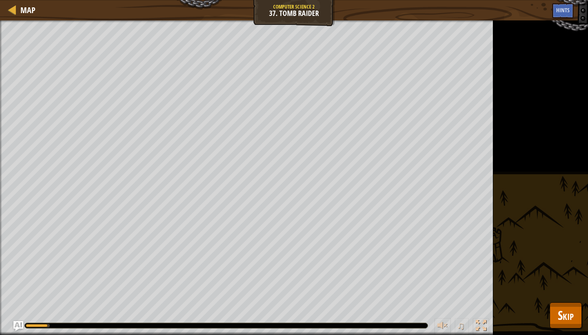
click at [516, 308] on div "Defeat the ogres. Your hero must survive. Gain access to the tomb. Goals : Runn…" at bounding box center [294, 177] width 588 height 315
click at [516, 308] on span "Skip" at bounding box center [566, 315] width 16 height 17
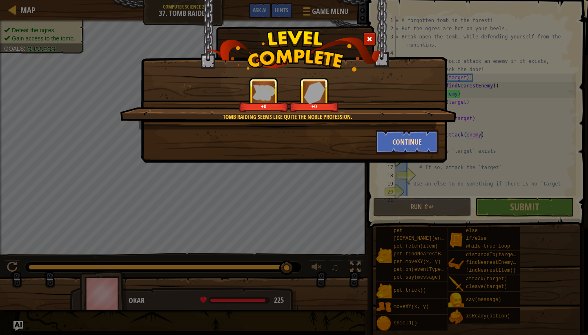
click at [416, 139] on button "Continue" at bounding box center [407, 142] width 63 height 25
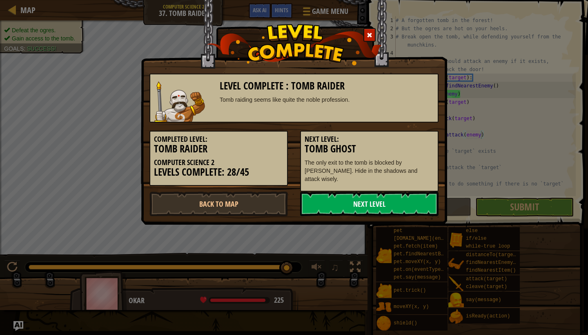
click at [406, 194] on link "Next Level" at bounding box center [369, 204] width 139 height 25
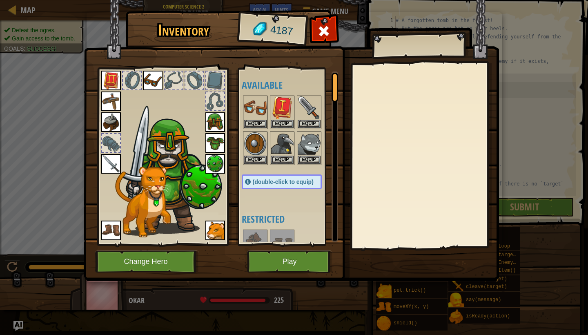
click at [280, 256] on button "Play" at bounding box center [289, 261] width 85 height 22
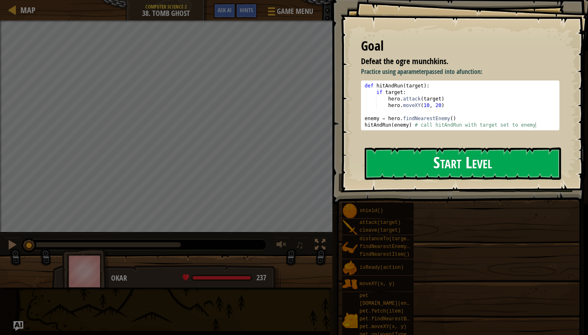
click at [385, 167] on button "Start Level" at bounding box center [463, 163] width 197 height 32
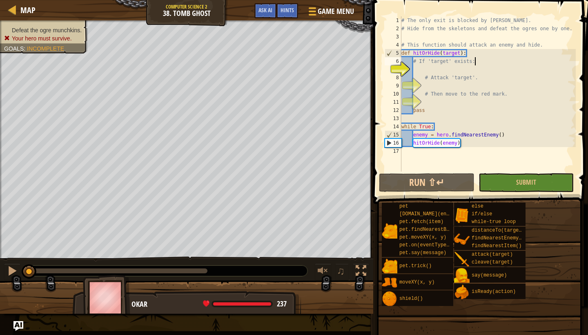
click at [479, 62] on div "# The only exit is blocked by [PERSON_NAME]. # Hide from the skeletons and defe…" at bounding box center [488, 102] width 176 height 172
click at [474, 56] on div "# The only exit is blocked by [PERSON_NAME]. # Hide from the skeletons and defe…" at bounding box center [488, 102] width 176 height 172
type textarea "def hitOrHide(target):"
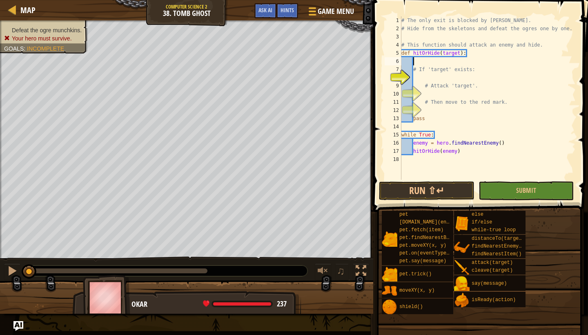
type textarea "i"
type textarea "t"
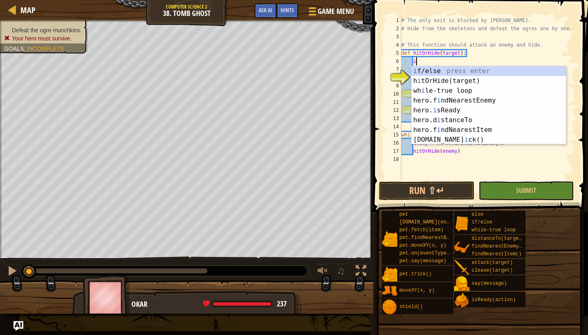
scroll to position [4, 1]
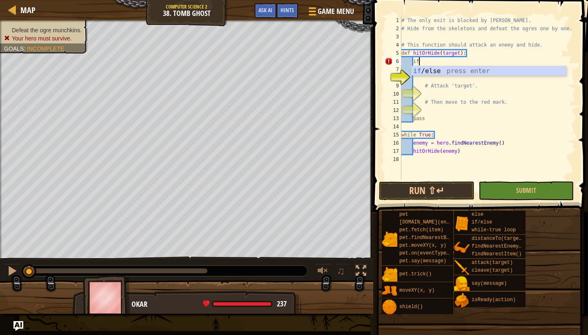
type textarea "i"
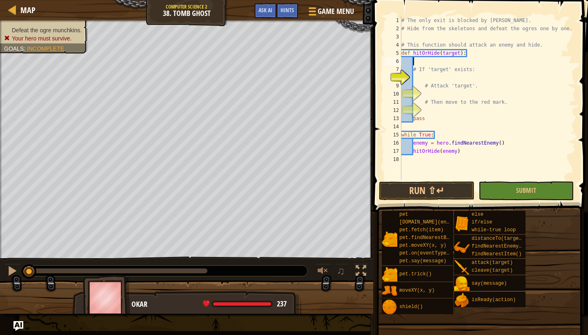
scroll to position [4, 1]
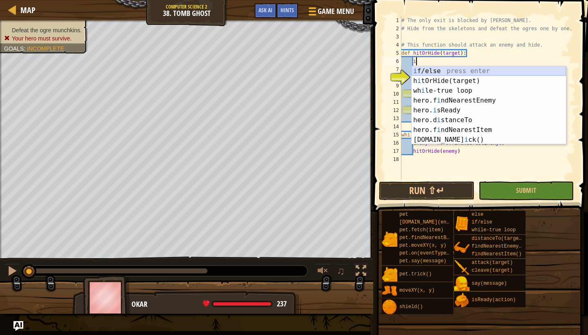
click at [474, 72] on div "i f/else press enter h i tOrHide(target) press enter wh i le-true loop press en…" at bounding box center [489, 115] width 154 height 98
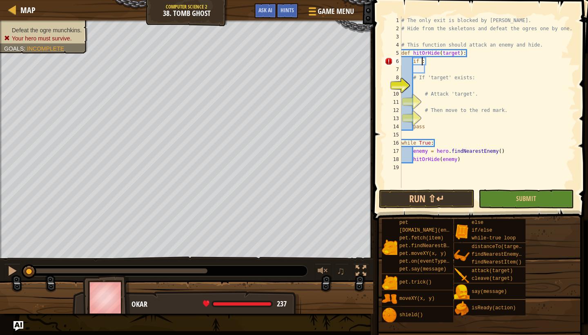
scroll to position [4, 2]
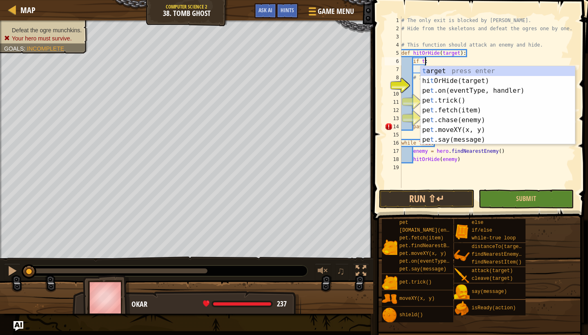
type textarea "if target:"
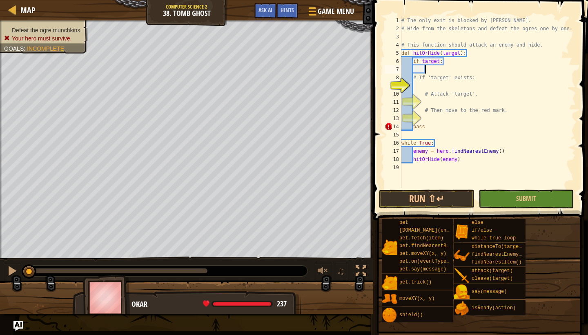
click at [431, 72] on div "# The only exit is blocked by [PERSON_NAME]. # Hide from the skeletons and defe…" at bounding box center [488, 110] width 176 height 188
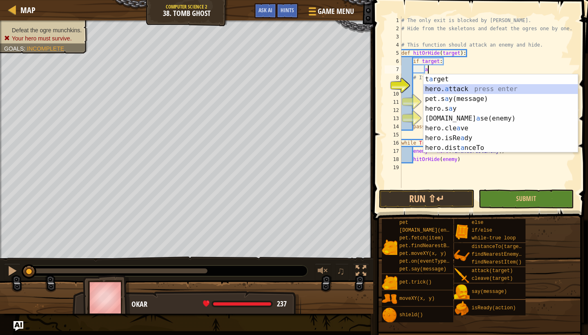
click at [453, 91] on div "t a rget press enter hero. a ttack press enter pet.s a y(message) press enter h…" at bounding box center [501, 123] width 154 height 98
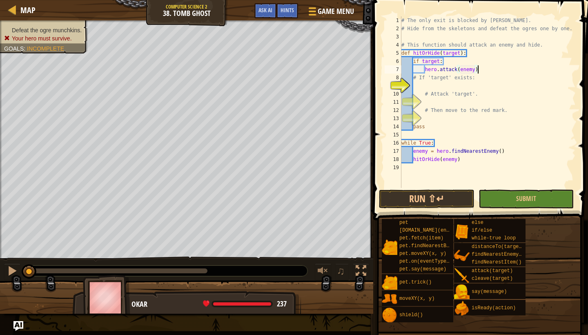
click at [486, 72] on div "# The only exit is blocked by [PERSON_NAME]. # Hide from the skeletons and defe…" at bounding box center [488, 110] width 176 height 188
click at [475, 71] on div "# The only exit is blocked by [PERSON_NAME]. # Hide from the skeletons and defe…" at bounding box center [488, 110] width 176 height 188
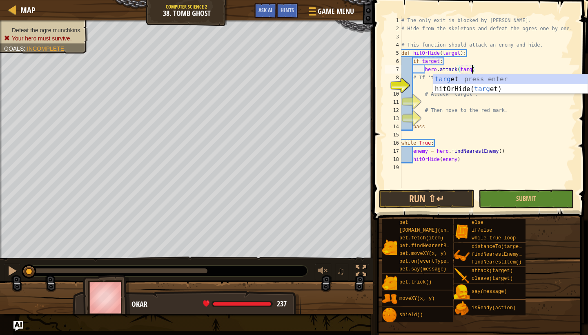
scroll to position [4, 6]
type textarea "hero.attack(target)"
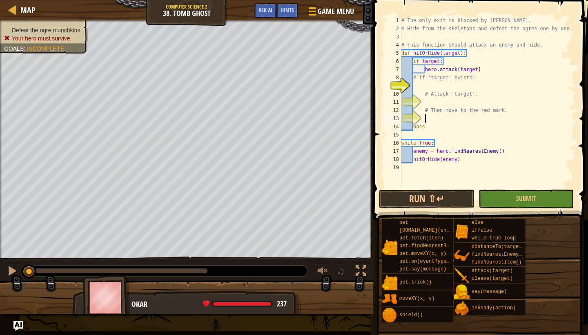
click at [516, 118] on div "# The only exit is blocked by [PERSON_NAME]. # Hide from the skeletons and defe…" at bounding box center [488, 110] width 176 height 188
click at [487, 68] on div "# The only exit is blocked by [PERSON_NAME]. # Hide from the skeletons and defe…" at bounding box center [488, 110] width 176 height 188
type textarea "hero.attack(target)"
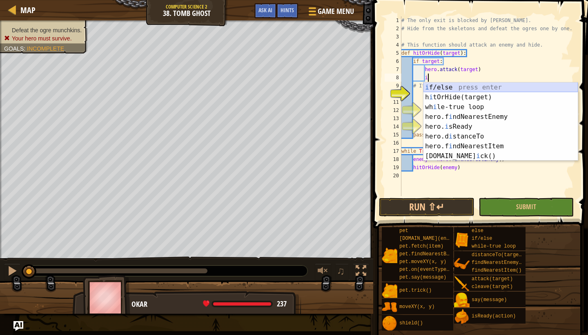
click at [504, 85] on div "i f/else press enter h i tOrHide(target) press enter wh i le-true loop press en…" at bounding box center [501, 132] width 154 height 98
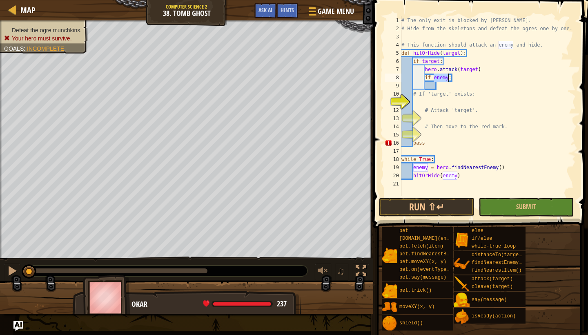
click at [457, 76] on div "# The only exit is blocked by [PERSON_NAME]. # Hide from the skeletons and defe…" at bounding box center [488, 114] width 176 height 196
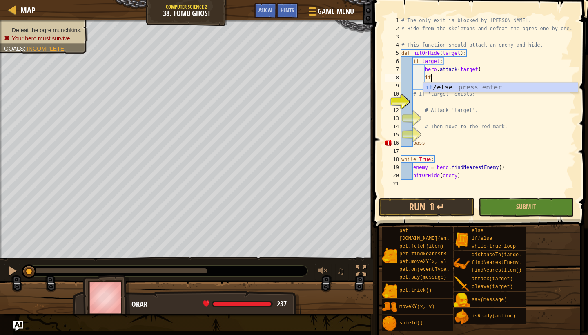
type textarea "i"
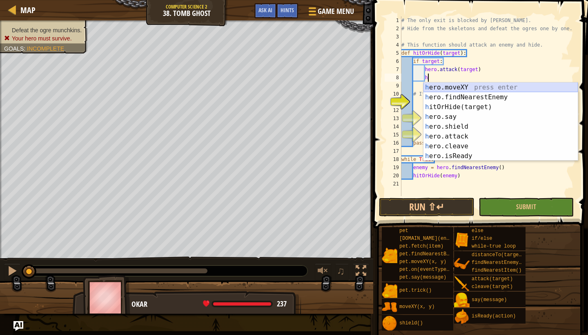
click at [470, 88] on div "h ero.moveXY press enter h ero.findNearestEnemy press enter h itOrHide(target) …" at bounding box center [501, 132] width 154 height 98
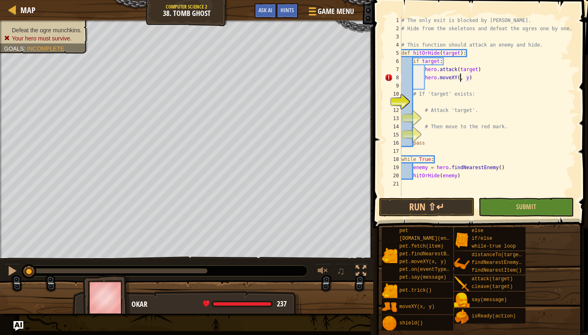
scroll to position [4, 5]
click at [476, 74] on div "# The only exit is blocked by [PERSON_NAME]. # Hide from the skeletons and defe…" at bounding box center [488, 114] width 176 height 196
type textarea "hero.moveXY(32, 17)"
click at [516, 198] on button "Submit" at bounding box center [526, 207] width 95 height 19
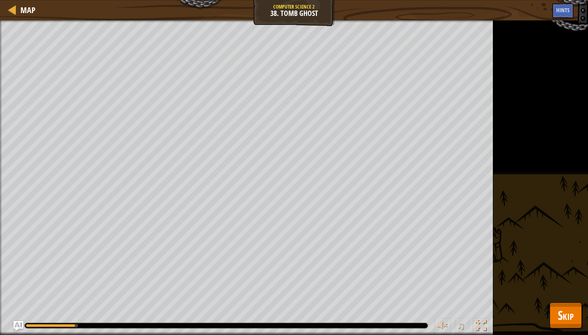
click at [516, 308] on span "Skip" at bounding box center [566, 315] width 16 height 17
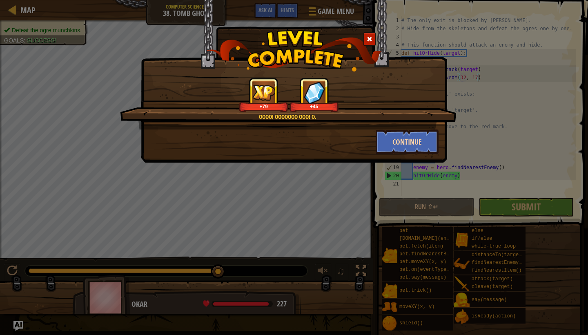
click at [419, 147] on button "Continue" at bounding box center [407, 142] width 63 height 25
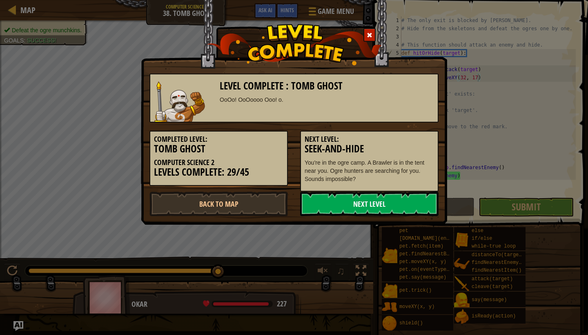
click at [361, 200] on link "Next Level" at bounding box center [369, 204] width 139 height 25
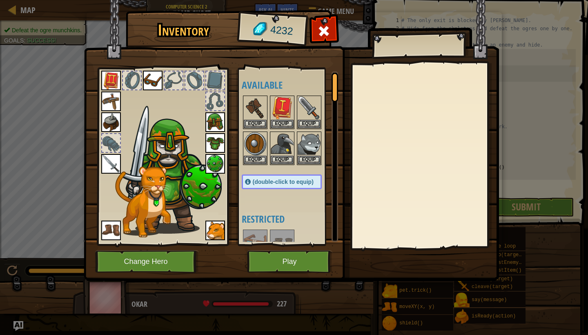
click at [244, 261] on img at bounding box center [292, 132] width 416 height 297
click at [270, 257] on button "Play" at bounding box center [289, 261] width 85 height 22
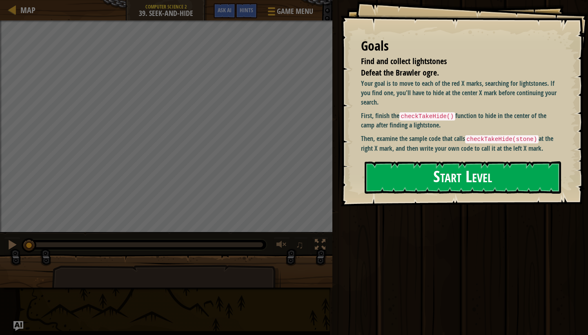
click at [464, 174] on button "Start Level" at bounding box center [463, 177] width 197 height 32
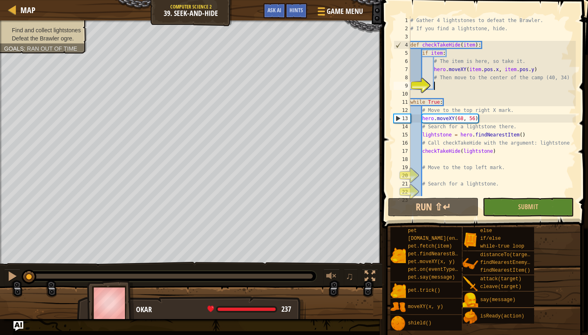
click at [431, 61] on div "# Gather 4 lightstones to defeat the Brawler. # If you find a lightstone, hide.…" at bounding box center [492, 114] width 167 height 196
click at [436, 60] on div "# Gather 4 lightstones to defeat the Brawler. # If you find a lightstone, hide.…" at bounding box center [492, 114] width 167 height 196
drag, startPoint x: 436, startPoint y: 60, endPoint x: 442, endPoint y: 59, distance: 6.5
click at [443, 59] on div "# Gather 4 lightstones to defeat the Brawler. # If you find a lightstone, hide.…" at bounding box center [492, 114] width 167 height 196
click at [485, 52] on div "# Gather 4 lightstones to defeat the Brawler. # If you find a lightstone, hide.…" at bounding box center [492, 114] width 167 height 196
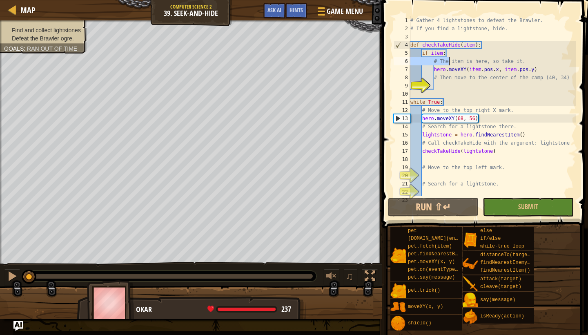
type textarea "if item:"
click at [460, 52] on div "# Gather 4 lightstones to defeat the Brawler. # If you find a lightstone, hide.…" at bounding box center [492, 114] width 167 height 196
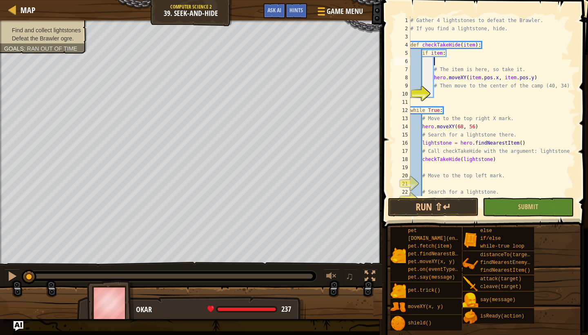
type textarea "t"
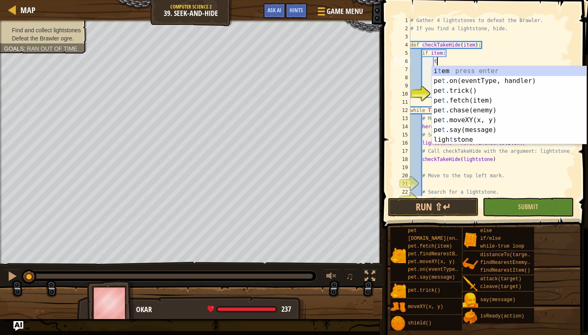
scroll to position [4, 2]
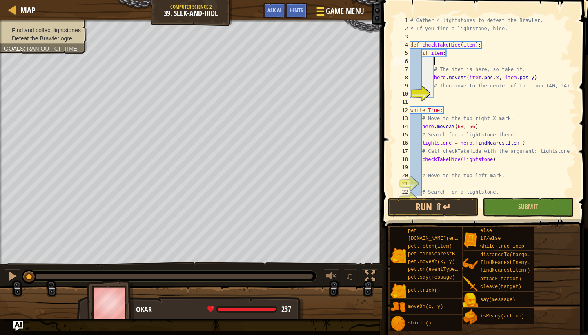
click at [329, 14] on span "Game Menu" at bounding box center [345, 11] width 38 height 11
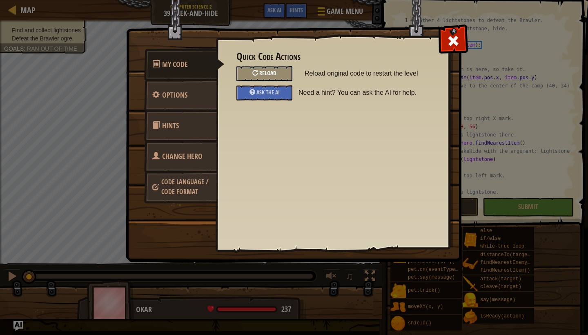
click at [263, 74] on span "Reload" at bounding box center [267, 73] width 17 height 8
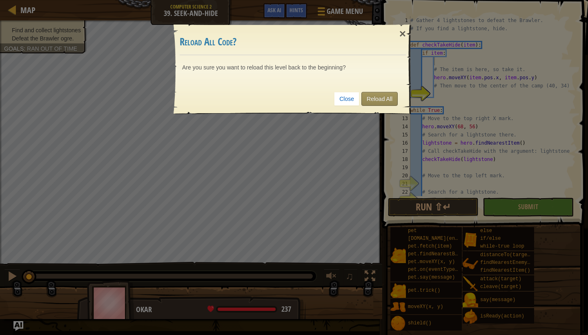
click at [389, 97] on link "Reload All" at bounding box center [380, 99] width 36 height 14
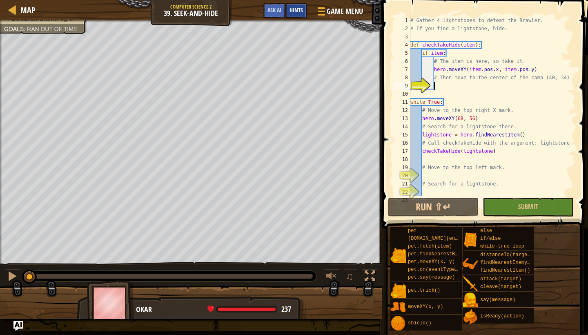
click at [299, 14] on div "Hints" at bounding box center [297, 10] width 22 height 15
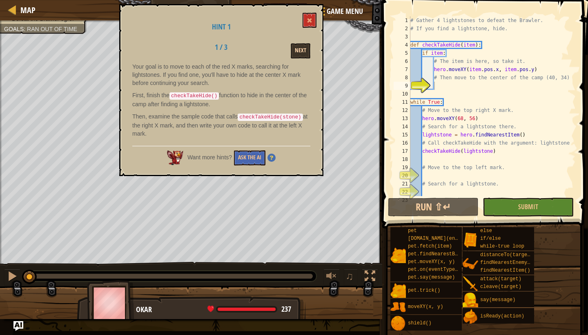
click at [297, 48] on button "Next" at bounding box center [301, 50] width 20 height 15
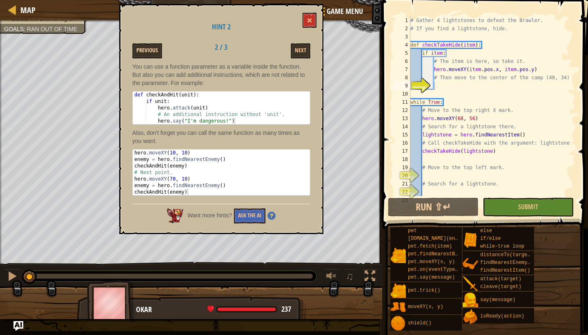
click at [148, 51] on button "Previous" at bounding box center [147, 50] width 30 height 15
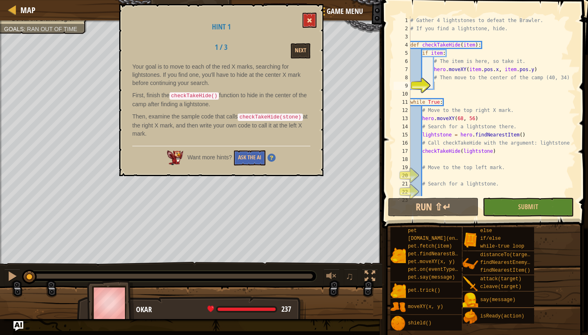
click at [316, 18] on button at bounding box center [310, 20] width 14 height 15
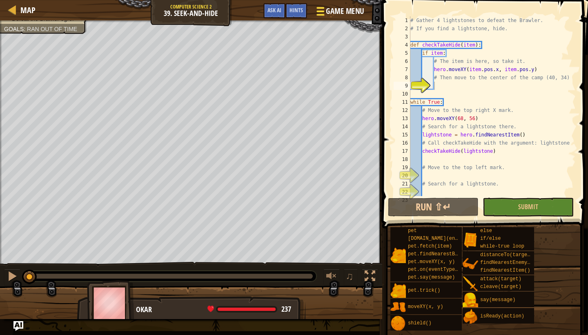
click at [320, 11] on span at bounding box center [321, 12] width 8 height 2
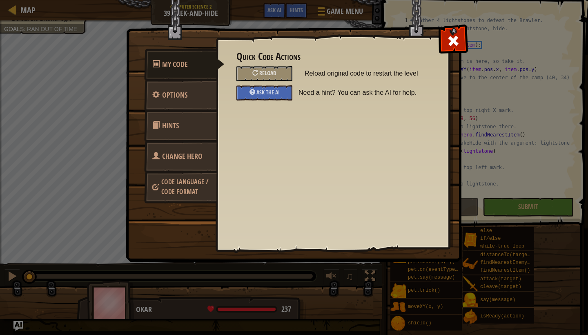
click at [433, 52] on div "Quick Code Actions Reload Reload original code to restart the level Ask the AI …" at bounding box center [332, 130] width 233 height 202
click at [460, 41] on div at bounding box center [453, 39] width 26 height 26
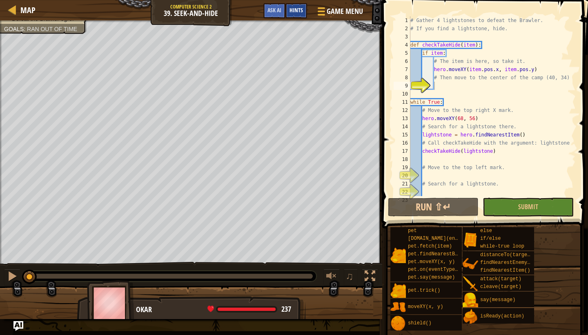
click at [303, 11] on div "Hints" at bounding box center [297, 10] width 22 height 15
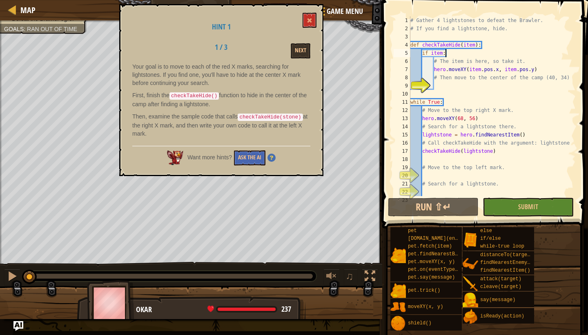
click at [455, 53] on div "# Gather 4 lightstones to defeat the Brawler. # If you find a lightstone, hide.…" at bounding box center [492, 114] width 167 height 196
type textarea "if item:"
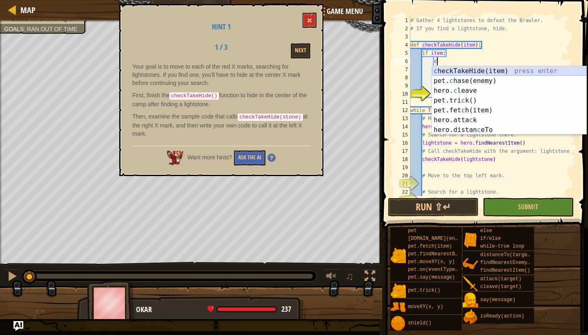
click at [485, 69] on div "c heckTakeHide(item) press enter pet. c hase(enemy) press enter hero. c leave p…" at bounding box center [509, 110] width 154 height 88
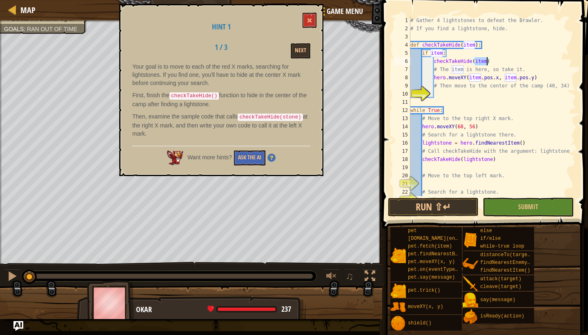
click at [505, 60] on div "# Gather 4 lightstones to defeat the Brawler. # If you find a lightstone, hide.…" at bounding box center [492, 114] width 167 height 196
click at [435, 69] on div "# Gather 4 lightstones to defeat the Brawler. # If you find a lightstone, hide.…" at bounding box center [492, 114] width 167 height 196
type textarea "# The item is here, so take it."
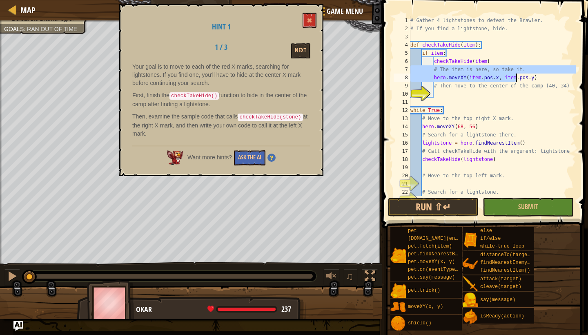
drag, startPoint x: 435, startPoint y: 69, endPoint x: 509, endPoint y: 71, distance: 73.6
click at [509, 71] on div "# Gather 4 lightstones to defeat the Brawler. # If you find a lightstone, hide.…" at bounding box center [492, 114] width 167 height 196
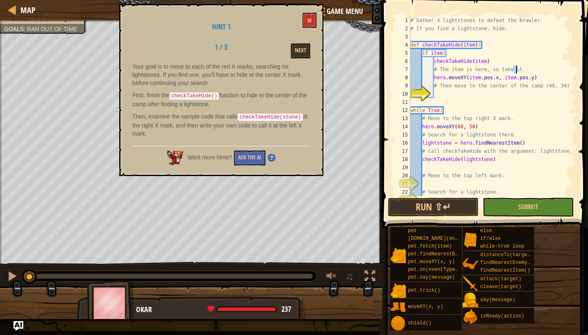
click at [516, 65] on div "# Gather 4 lightstones to defeat the Brawler. # If you find a lightstone, hide.…" at bounding box center [492, 114] width 167 height 196
click at [466, 66] on div "# Gather 4 lightstones to defeat the Brawler. # If you find a lightstone, hide.…" at bounding box center [492, 114] width 167 height 196
click at [435, 70] on div "# Gather 4 lightstones to defeat the Brawler. # If you find a lightstone, hide.…" at bounding box center [492, 114] width 167 height 196
drag, startPoint x: 435, startPoint y: 70, endPoint x: 538, endPoint y: 69, distance: 103.0
click at [516, 69] on div "# Gather 4 lightstones to defeat the Brawler. # If you find a lightstone, hide.…" at bounding box center [492, 114] width 167 height 196
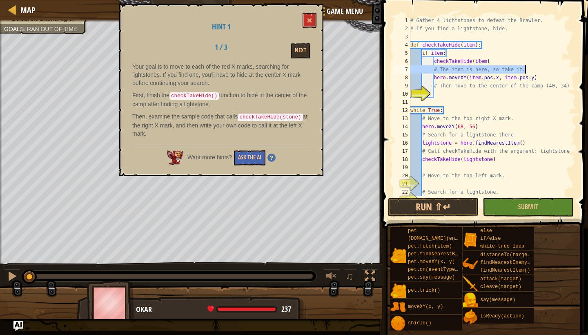
scroll to position [4, 0]
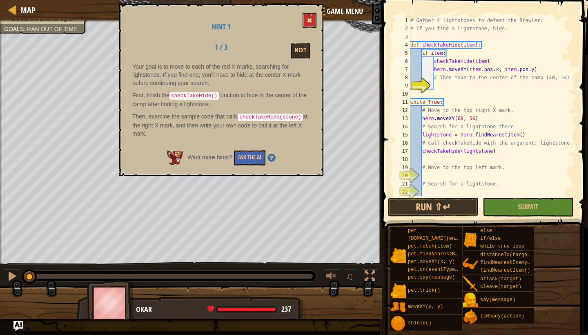
click at [311, 21] on span at bounding box center [310, 21] width 6 height 6
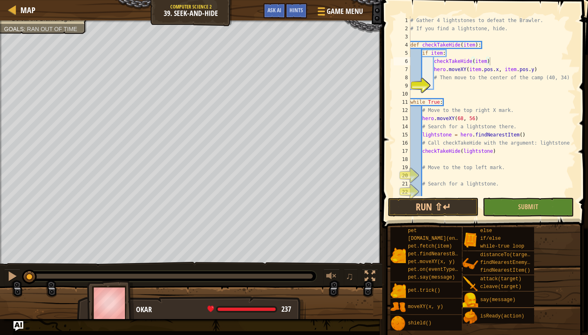
click at [500, 69] on div "# Gather 4 lightstones to defeat the Brawler. # If you find a lightstone, hide.…" at bounding box center [492, 114] width 167 height 196
click at [516, 69] on div "# Gather 4 lightstones to defeat the Brawler. # If you find a lightstone, hide.…" at bounding box center [492, 114] width 167 height 196
click at [501, 70] on div "# Gather 4 lightstones to defeat the Brawler. # If you find a lightstone, hide.…" at bounding box center [492, 114] width 167 height 196
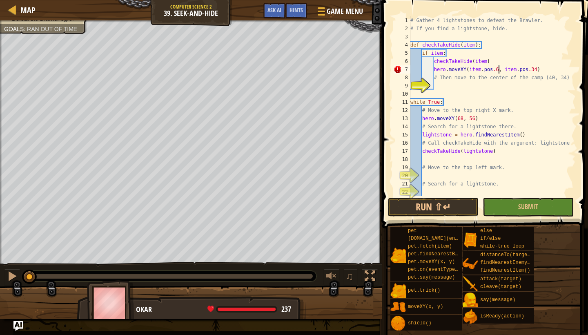
scroll to position [4, 7]
click at [516, 69] on div "# Gather 4 lightstones to defeat the Brawler. # If you find a lightstone, hide.…" at bounding box center [492, 114] width 167 height 196
click at [516, 70] on div "# Gather 4 lightstones to defeat the Brawler. # If you find a lightstone, hide.…" at bounding box center [492, 114] width 167 height 196
type textarea "hero.moveXY(item.pos.68, item.pos.56)"
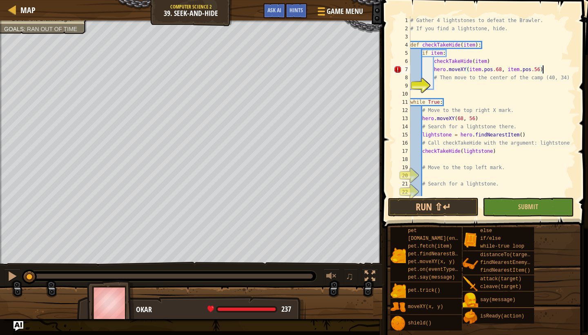
scroll to position [4, 2]
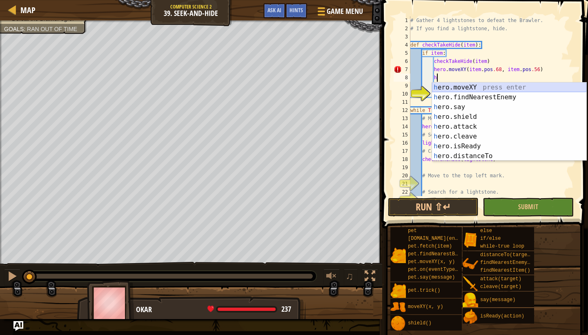
click at [516, 87] on div "h ero.moveXY press enter h ero.findNearestEnemy press enter h ero.say press ent…" at bounding box center [509, 132] width 154 height 98
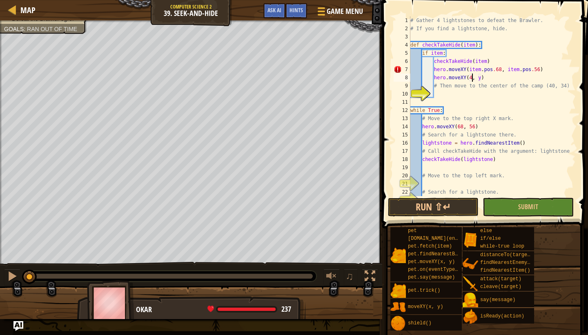
scroll to position [4, 5]
click at [484, 79] on div "# Gather 4 lightstones to defeat the Brawler. # If you find a lightstone, hide.…" at bounding box center [492, 114] width 167 height 196
click at [486, 127] on div "# Gather 4 lightstones to defeat the Brawler. # If you find a lightstone, hide.…" at bounding box center [492, 114] width 167 height 196
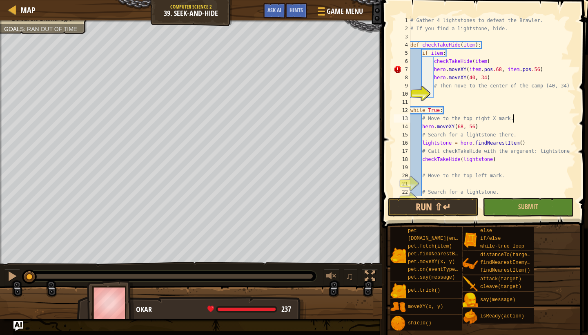
click at [516, 116] on div "# Gather 4 lightstones to defeat the Brawler. # If you find a lightstone, hide.…" at bounding box center [492, 114] width 167 height 196
click at [516, 201] on button "Submit" at bounding box center [528, 207] width 91 height 19
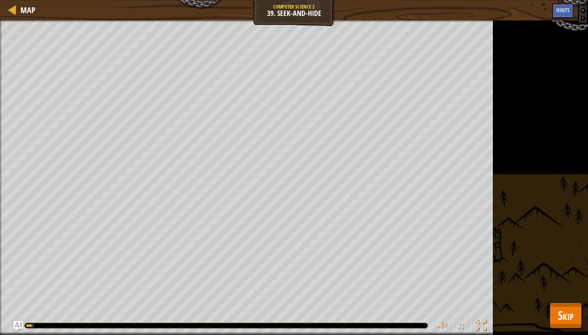
click at [516, 308] on span "Skip" at bounding box center [566, 315] width 16 height 17
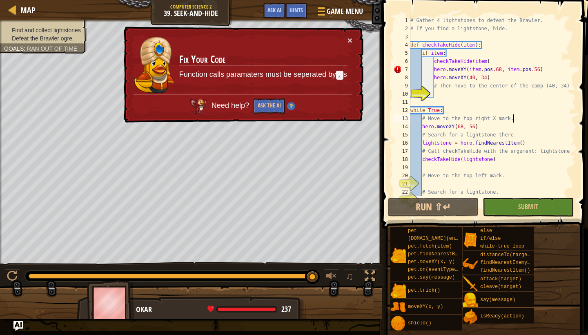
click at [516, 85] on div "# Gather 4 lightstones to defeat the Brawler. # If you find a lightstone, hide.…" at bounding box center [492, 114] width 167 height 196
click at [516, 65] on div "# Gather 4 lightstones to defeat the Brawler. # If you find a lightstone, hide.…" at bounding box center [492, 114] width 167 height 196
click at [346, 39] on td "Fix Your Code Function calls paramaters must be seperated by , s" at bounding box center [263, 65] width 169 height 58
click at [351, 40] on button "×" at bounding box center [350, 40] width 5 height 9
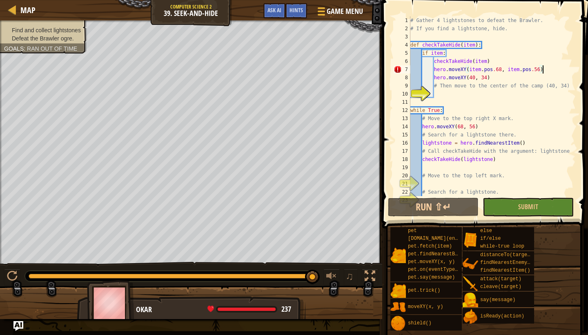
click at [435, 72] on div "# Gather 4 lightstones to defeat the Brawler. # If you find a lightstone, hide.…" at bounding box center [492, 114] width 167 height 196
click at [436, 72] on div "# Gather 4 lightstones to defeat the Brawler. # If you find a lightstone, hide.…" at bounding box center [492, 114] width 167 height 196
click at [448, 69] on div "# Gather 4 lightstones to defeat the Brawler. # If you find a lightstone, hide.…" at bounding box center [492, 114] width 167 height 196
click at [445, 75] on div "# Gather 4 lightstones to defeat the Brawler. # If you find a lightstone, hide.…" at bounding box center [492, 114] width 167 height 196
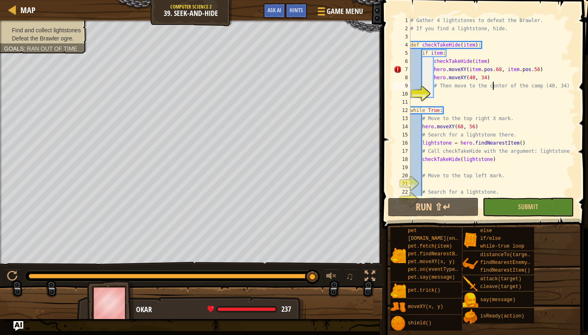
click at [491, 87] on div "# Gather 4 lightstones to defeat the Brawler. # If you find a lightstone, hide.…" at bounding box center [492, 114] width 167 height 196
type textarea "# Then move to the center of the camp (40, 34)"
click at [516, 206] on button "Submit" at bounding box center [528, 207] width 91 height 19
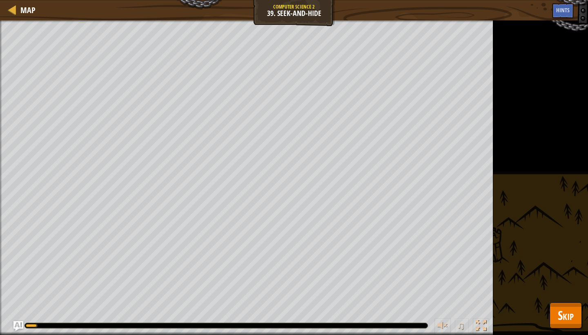
click at [516, 308] on span "Skip" at bounding box center [566, 315] width 16 height 17
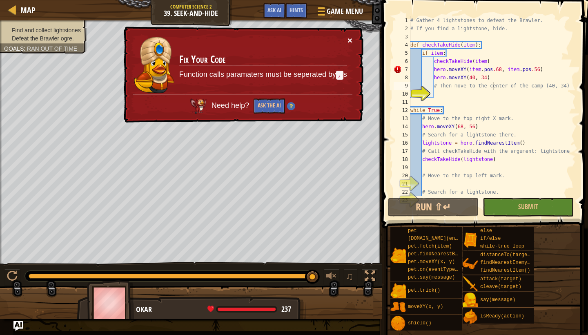
click at [351, 40] on button "×" at bounding box center [350, 40] width 5 height 9
